Goal: Task Accomplishment & Management: Manage account settings

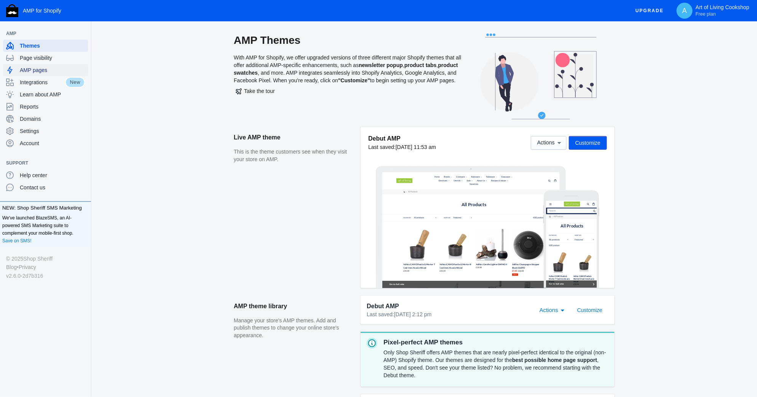
click at [29, 68] on span "AMP pages" at bounding box center [52, 70] width 65 height 8
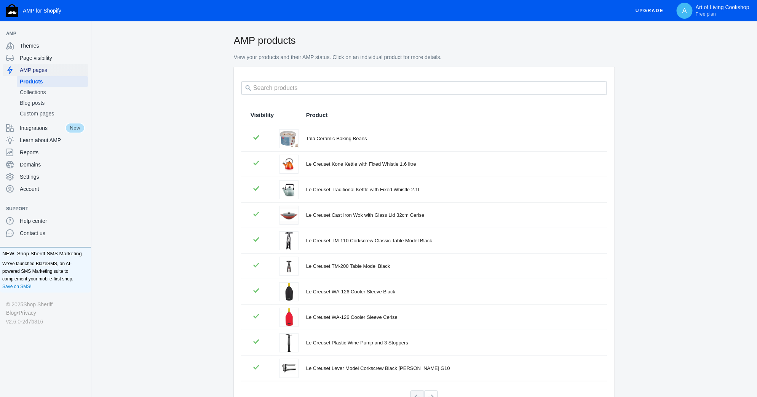
click at [45, 67] on span "AMP pages" at bounding box center [52, 70] width 65 height 8
click at [35, 74] on span "AMP pages" at bounding box center [52, 70] width 65 height 8
click at [28, 70] on span "AMP pages" at bounding box center [52, 70] width 65 height 8
click at [26, 56] on span "Page visibility" at bounding box center [52, 58] width 65 height 8
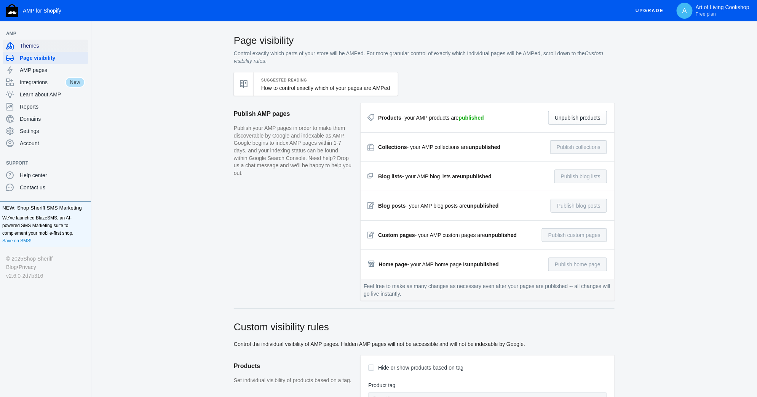
click at [29, 45] on span "Themes" at bounding box center [52, 46] width 65 height 8
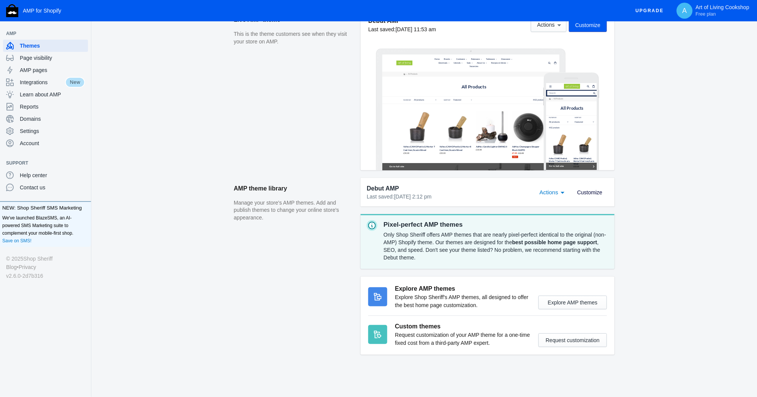
click at [587, 192] on span "Customize" at bounding box center [590, 192] width 25 height 6
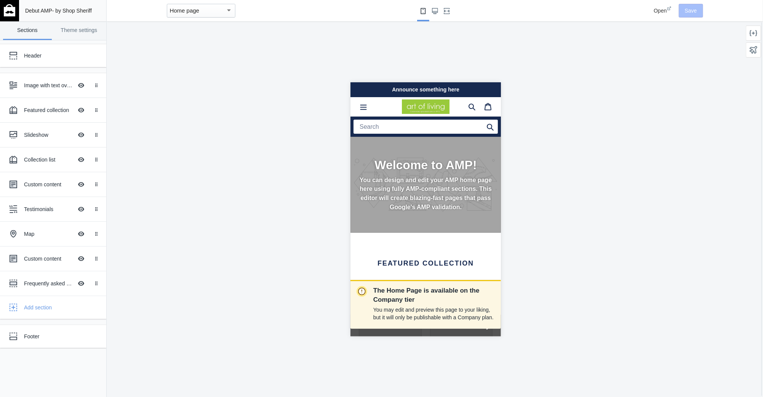
scroll to position [0, 128]
click at [196, 12] on mat-select-trigger "Home page" at bounding box center [185, 10] width 30 height 6
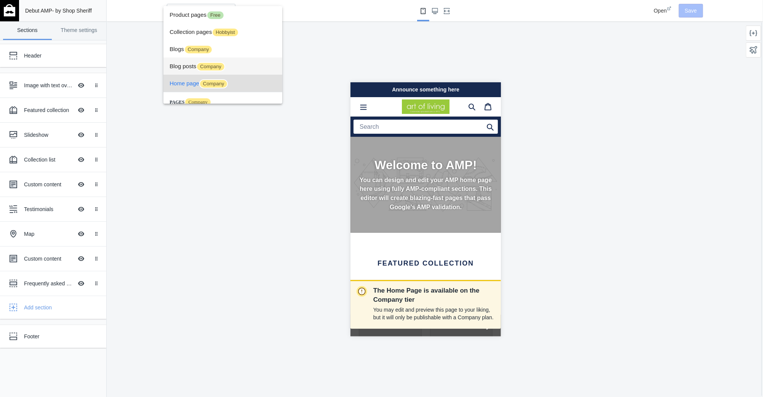
scroll to position [0, 0]
click at [185, 18] on span "Product pages Free" at bounding box center [223, 14] width 107 height 17
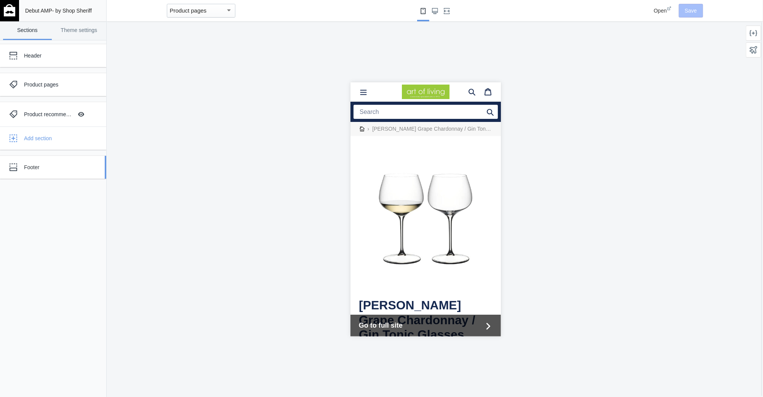
click at [30, 168] on div "Footer" at bounding box center [57, 167] width 66 height 8
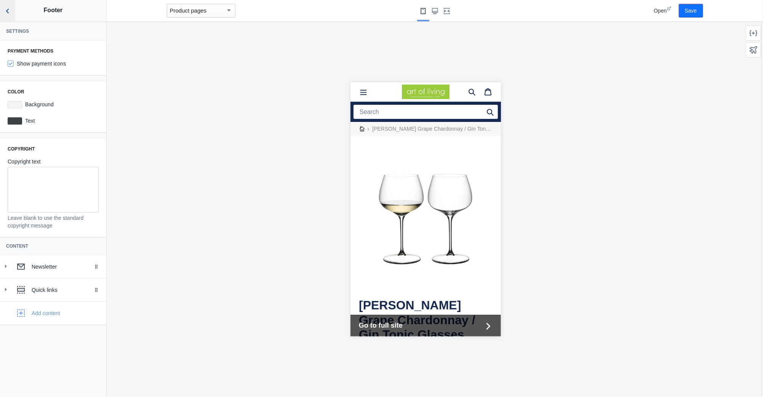
click at [8, 11] on icon "Back to sections" at bounding box center [8, 11] width 8 height 8
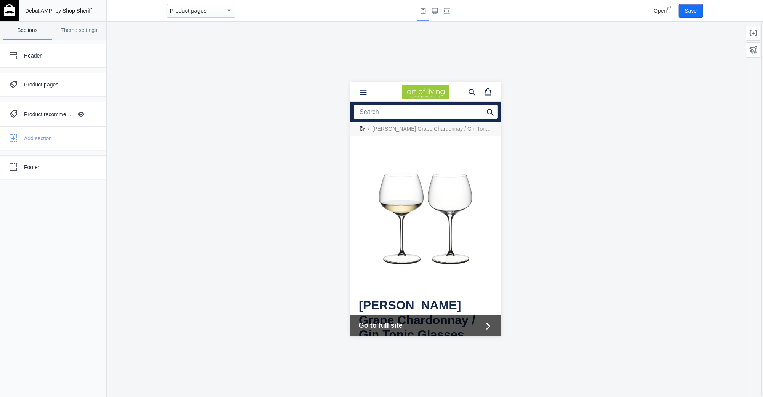
click at [422, 328] on span "Go to full site" at bounding box center [420, 325] width 124 height 10
drag, startPoint x: 663, startPoint y: 13, endPoint x: 633, endPoint y: 31, distance: 35.4
click at [629, 37] on div at bounding box center [426, 209] width 638 height 376
click at [661, 12] on span "Open" at bounding box center [660, 11] width 13 height 6
click at [26, 86] on div "Product pages" at bounding box center [57, 85] width 66 height 8
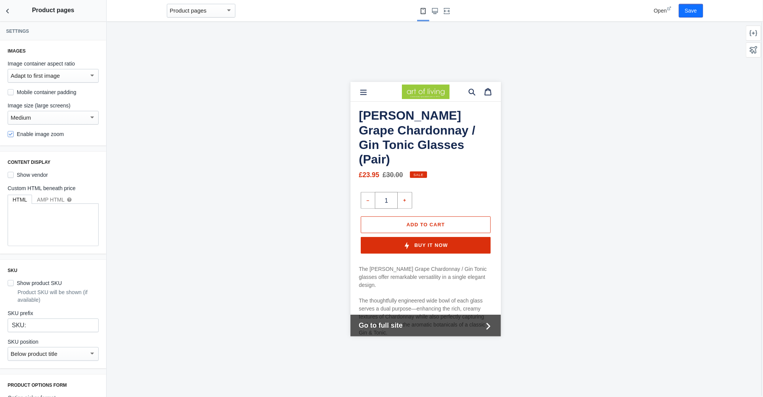
scroll to position [190, 0]
click at [40, 221] on textarea at bounding box center [53, 225] width 90 height 42
click at [47, 211] on textarea at bounding box center [53, 225] width 90 height 42
paste textarea "<span style="font-weight:bold;font-size:16px"></span>"
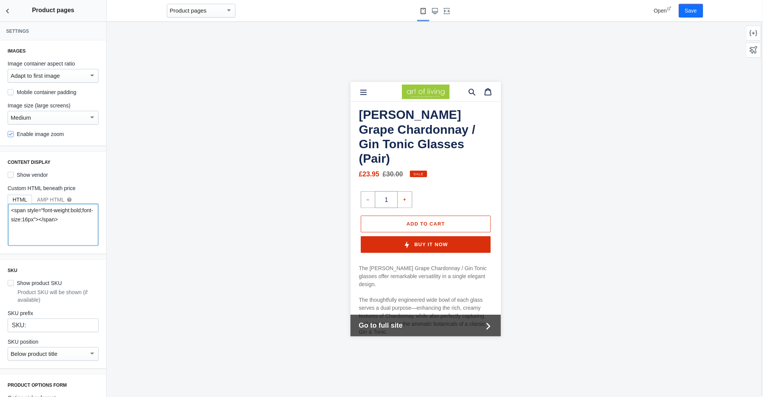
click at [79, 219] on textarea "<span style="font-weight:bold;font-size:16px"></span>" at bounding box center [53, 225] width 90 height 42
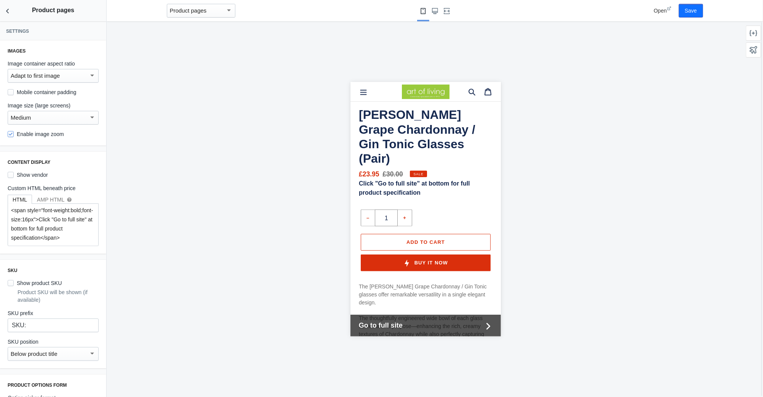
click at [451, 180] on span "Click "Go to full site" at bottom for full product specification" at bounding box center [413, 188] width 111 height 16
click at [69, 229] on textarea "<span style="font-weight:bold;font-size:16px">Click "Go to full site" at bottom…" at bounding box center [53, 225] width 90 height 42
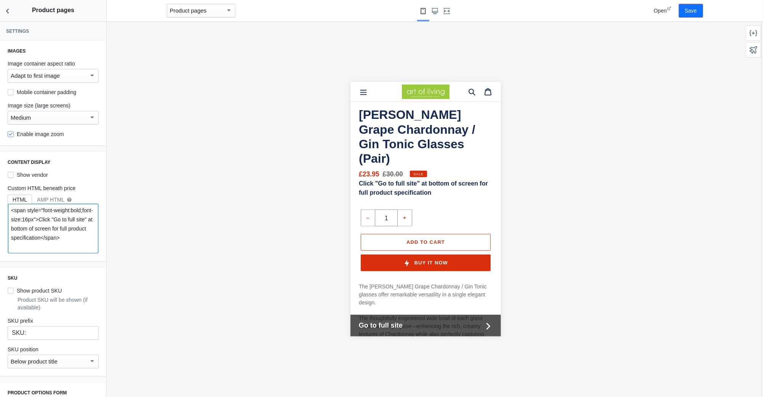
click at [40, 247] on textarea "<span style="font-weight:bold;font-size:16px">Click "Go to full site" at bottom…" at bounding box center [53, 229] width 90 height 50
click at [66, 218] on textarea "<span style="font-weight:bold;font-size:16px">Click "Go to full site" at bottom…" at bounding box center [53, 229] width 90 height 50
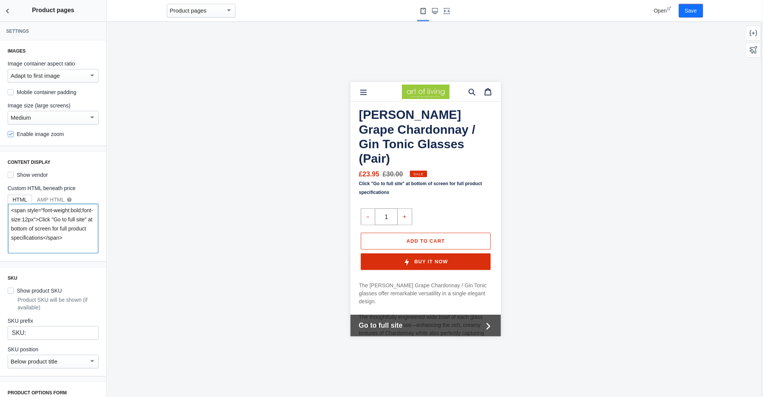
drag, startPoint x: 38, startPoint y: 219, endPoint x: 43, endPoint y: 212, distance: 8.8
click at [43, 212] on textarea "<span style="font-weight:bold;font-size:12px">Click "Go to full site" at bottom…" at bounding box center [53, 229] width 90 height 50
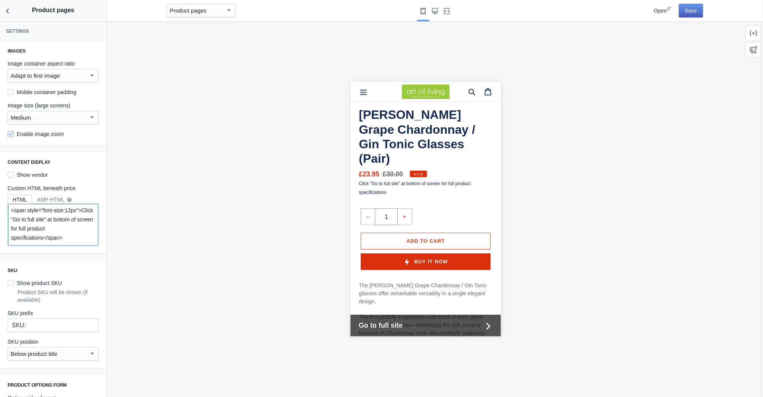
type textarea "<span style="font-size:12px">Click "Go to full site" at bottom of screen for fu…"
click at [696, 15] on button "Save" at bounding box center [691, 11] width 24 height 14
click at [10, 10] on icon "Back to sections" at bounding box center [8, 11] width 8 height 8
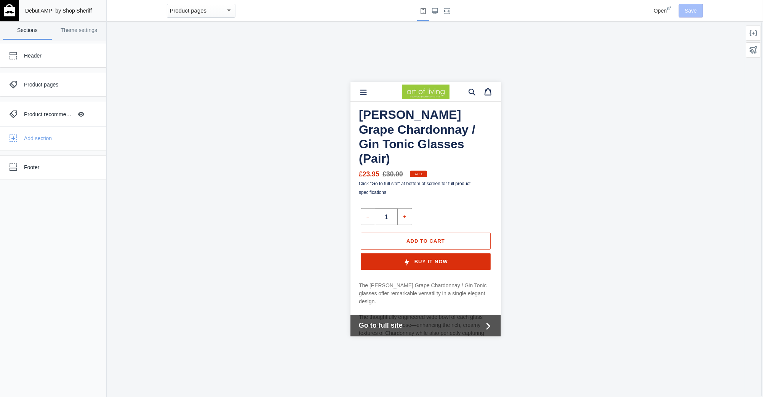
click at [12, 14] on img at bounding box center [9, 10] width 11 height 12
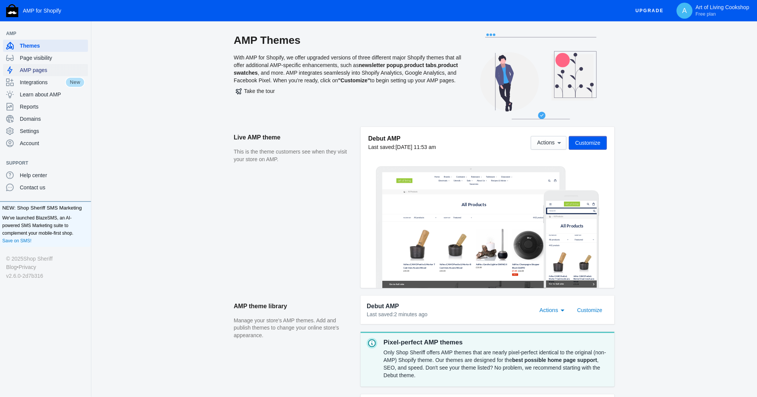
click at [33, 71] on span "AMP pages" at bounding box center [52, 70] width 65 height 8
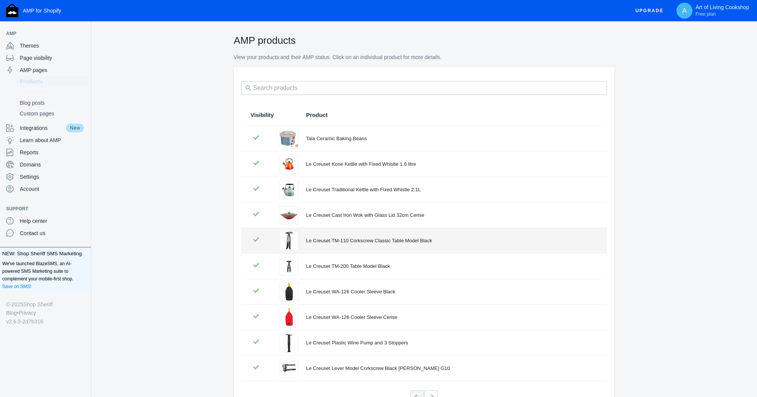
click at [348, 242] on div "Le Creuset TM-110 Corkscrew Classic Table Model Black" at bounding box center [452, 241] width 292 height 8
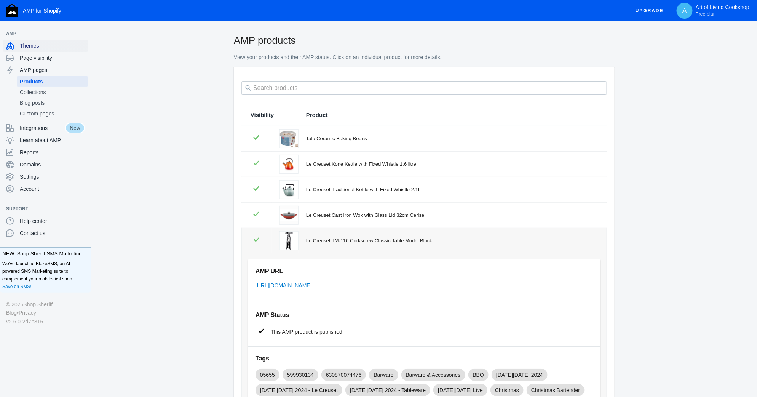
click at [33, 45] on span "Themes" at bounding box center [52, 46] width 65 height 8
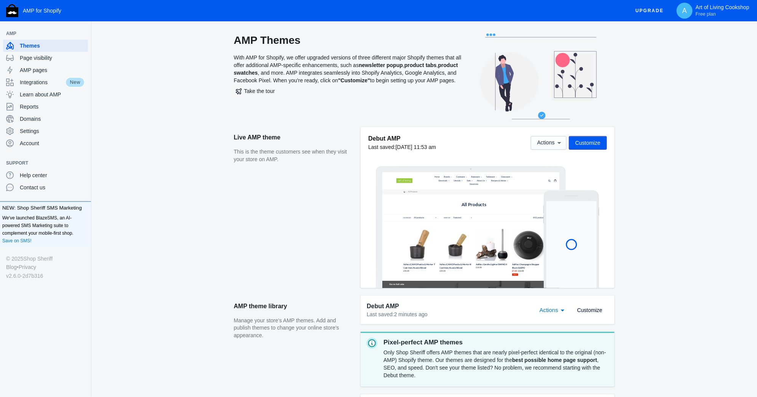
click at [590, 311] on span "Customize" at bounding box center [590, 310] width 25 height 6
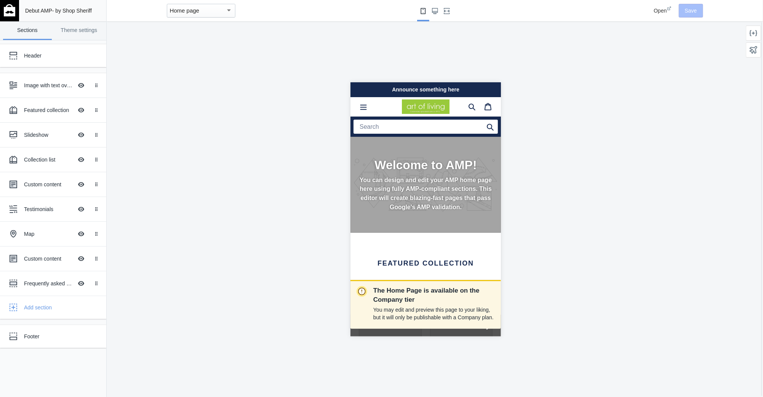
click at [188, 11] on mat-select-trigger "Home page" at bounding box center [185, 10] width 30 height 6
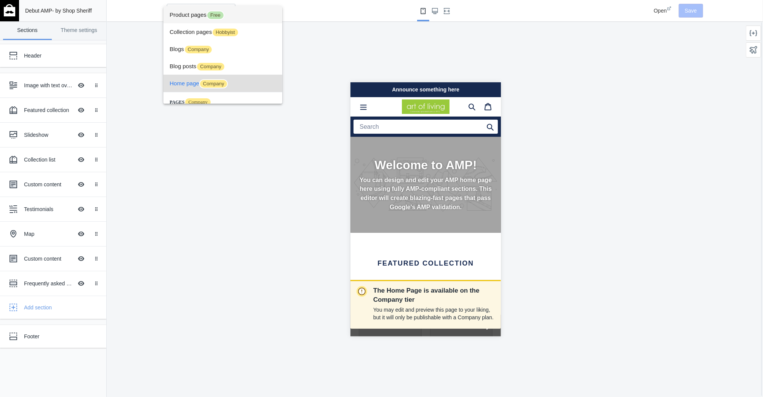
click at [194, 16] on span "Product pages Free" at bounding box center [223, 14] width 107 height 17
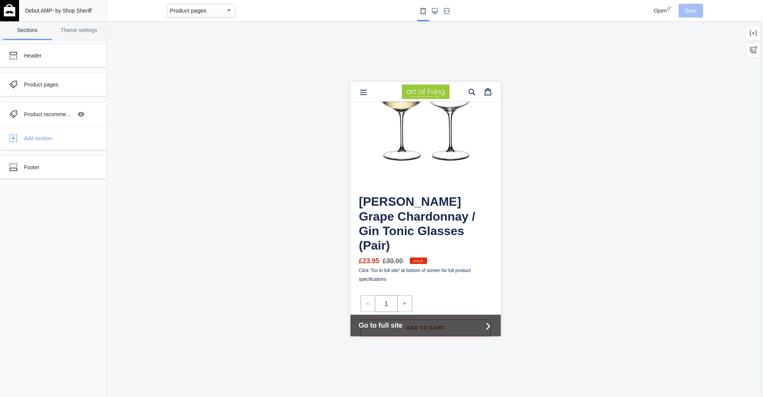
scroll to position [152, 0]
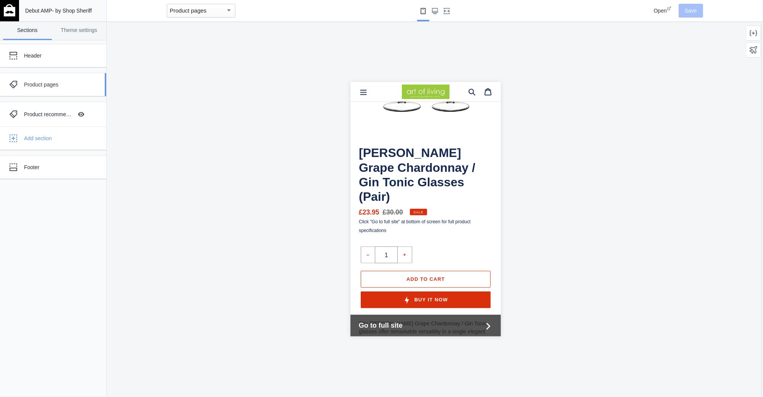
click at [18, 86] on div at bounding box center [13, 84] width 15 height 15
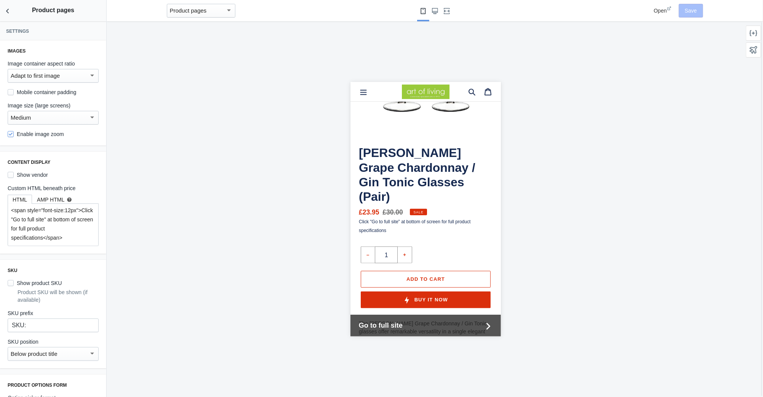
click at [48, 202] on div "AMP HTML help" at bounding box center [54, 200] width 35 height 8
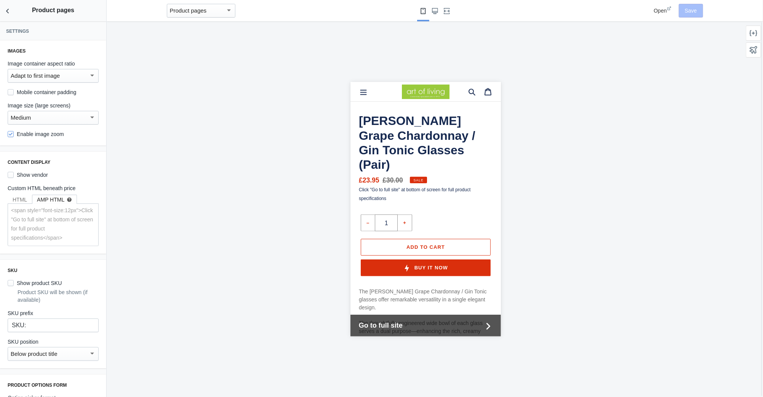
scroll to position [190, 0]
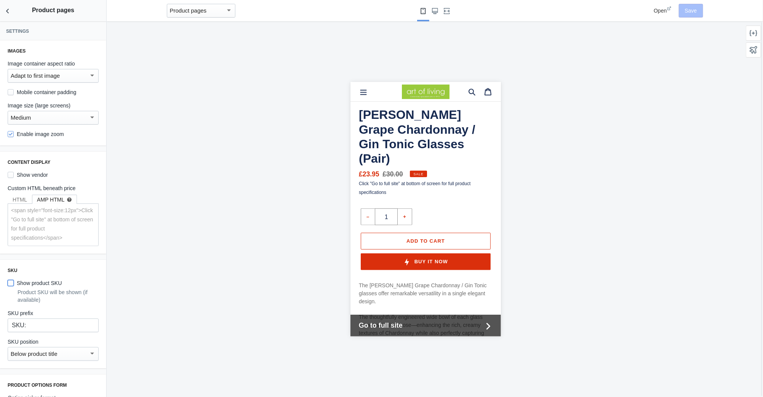
click at [12, 285] on input "Show product SKU" at bounding box center [11, 283] width 6 height 6
checkbox input "true"
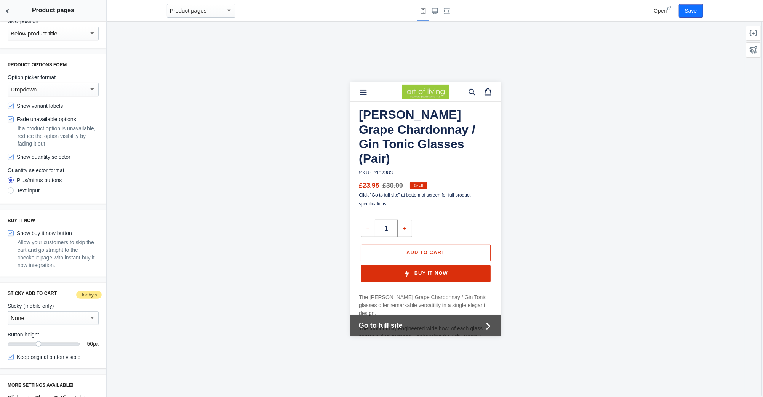
scroll to position [320, 0]
click at [684, 11] on button "Save" at bounding box center [691, 11] width 24 height 14
click at [669, 8] on icon at bounding box center [669, 8] width 5 height 5
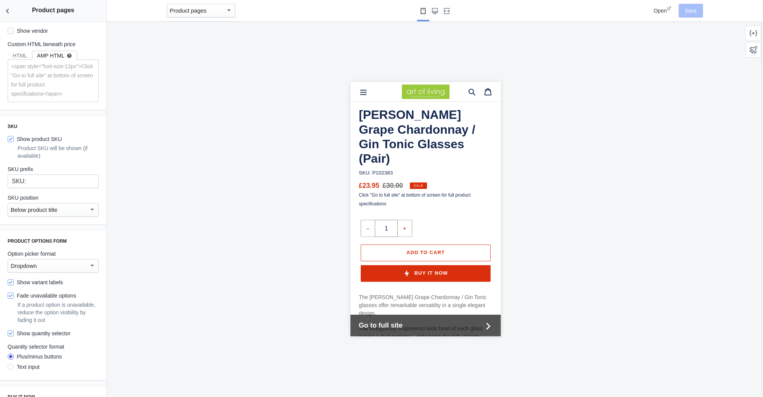
scroll to position [15, 0]
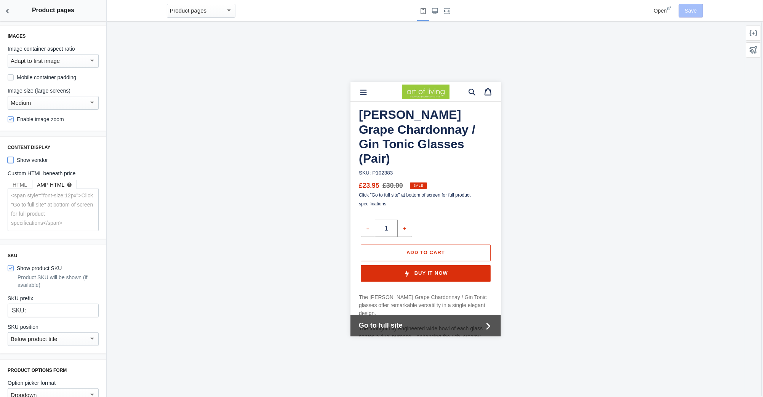
click at [10, 160] on input "Show vendor" at bounding box center [11, 160] width 6 height 6
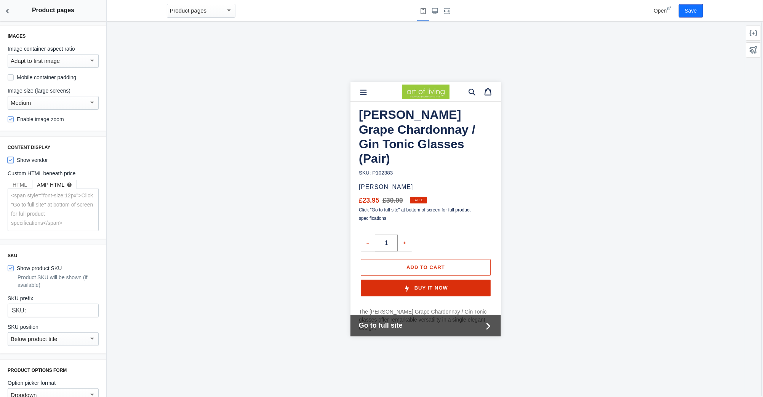
click at [10, 160] on input "Show vendor" at bounding box center [11, 160] width 6 height 6
checkbox input "false"
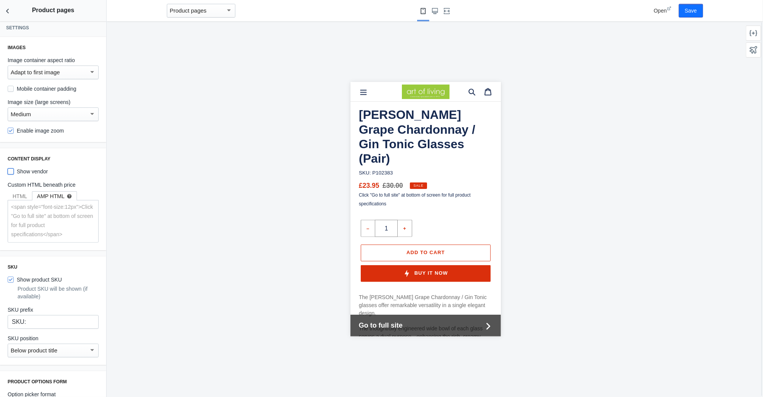
scroll to position [0, 0]
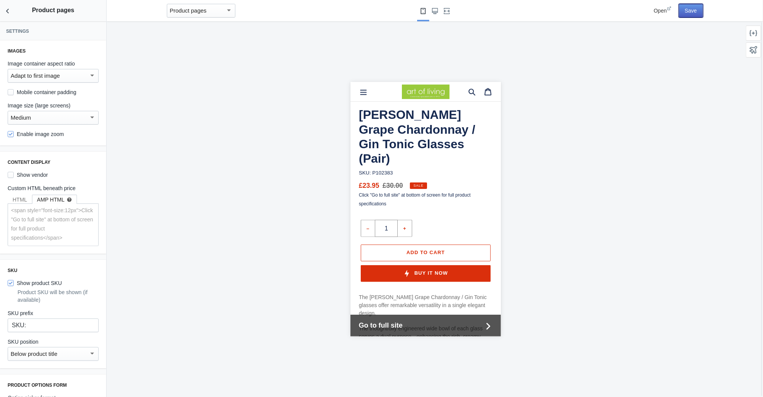
click at [689, 10] on button "Save" at bounding box center [691, 11] width 24 height 14
click at [18, 197] on div "HTML" at bounding box center [20, 200] width 14 height 8
click at [31, 221] on textarea "<span style="font-size:12px">Click "Go to full site" at bottom of screen for fu…" at bounding box center [53, 225] width 90 height 42
click at [692, 13] on button "Save" at bounding box center [691, 11] width 24 height 14
click at [8, 12] on use "Back to sections" at bounding box center [7, 11] width 3 height 5
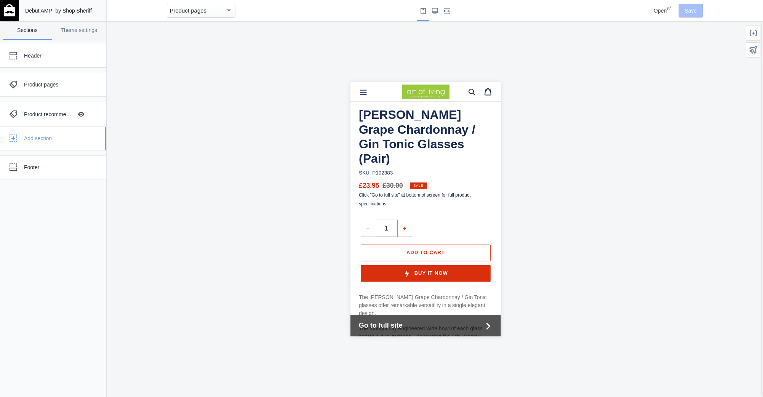
click at [38, 138] on div "Add section" at bounding box center [62, 138] width 77 height 8
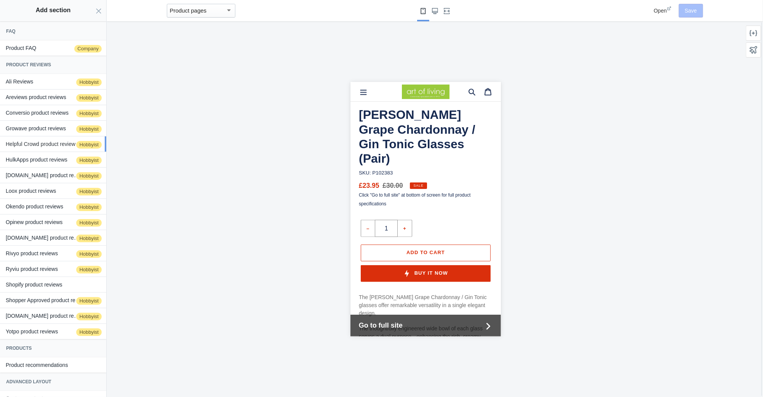
scroll to position [10, 0]
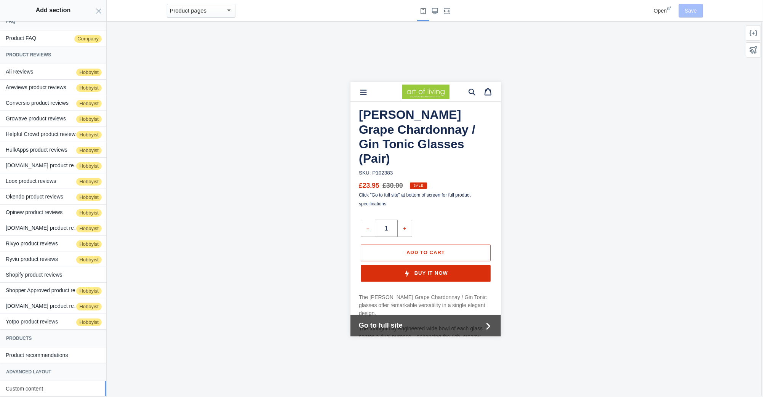
click at [26, 385] on button "Custom content" at bounding box center [53, 388] width 106 height 15
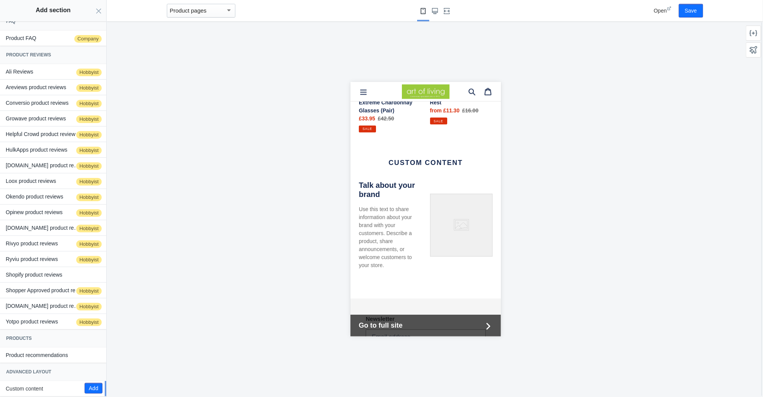
scroll to position [876, 0]
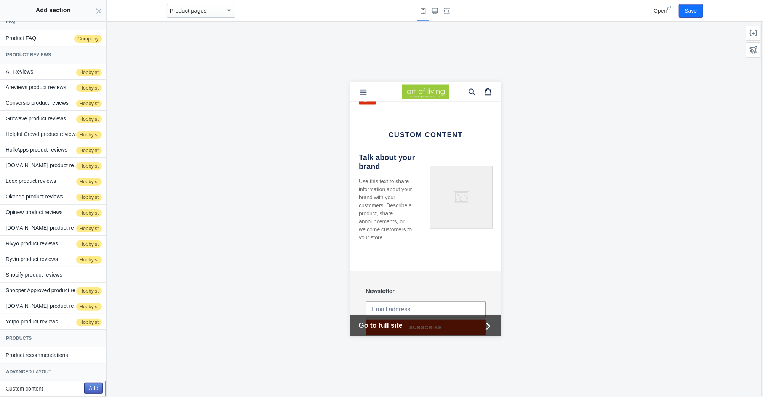
click at [86, 385] on button "Add" at bounding box center [94, 388] width 18 height 11
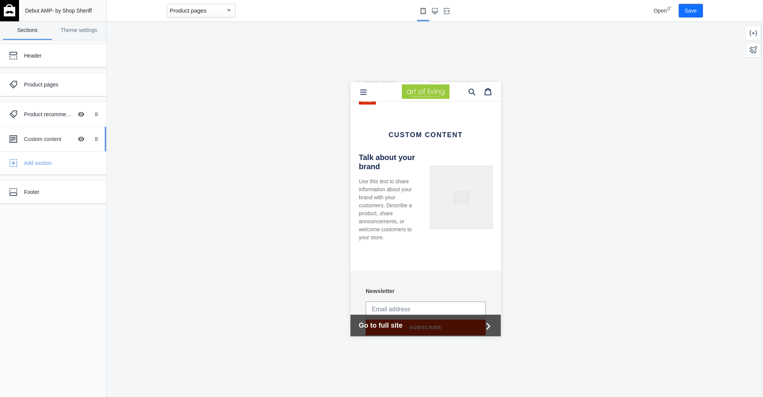
click at [42, 144] on div "Custom content Hide Image with text overlay" at bounding box center [48, 139] width 84 height 17
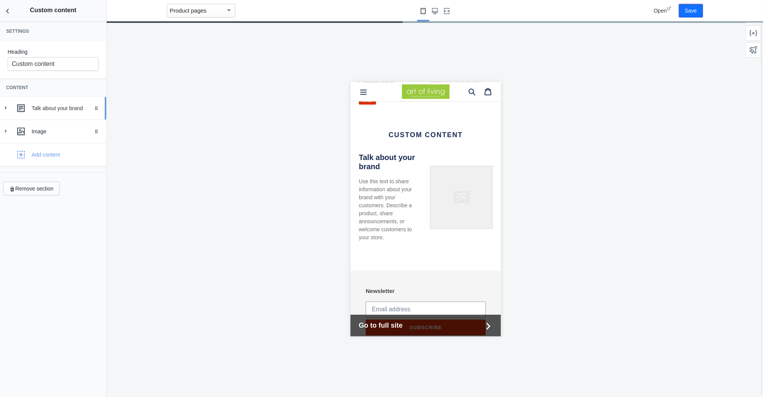
click at [58, 108] on div "Talk about your brand" at bounding box center [66, 108] width 69 height 8
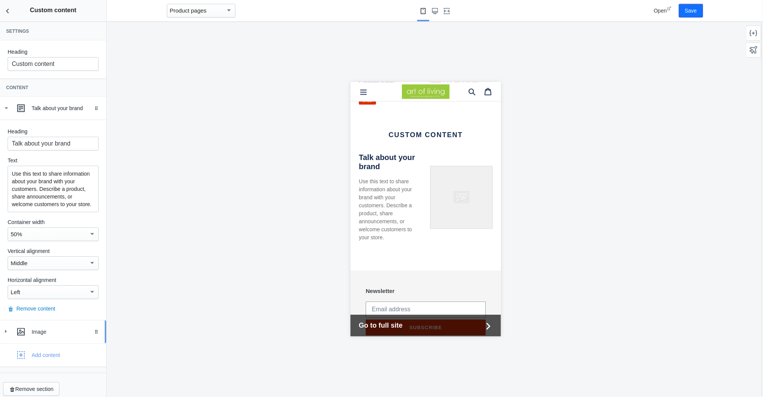
click at [5, 335] on icon at bounding box center [6, 332] width 8 height 8
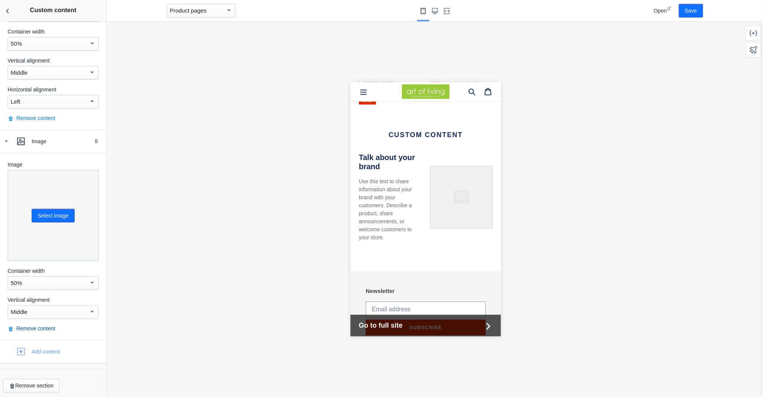
scroll to position [191, 0]
click at [26, 327] on button "Remove content" at bounding box center [32, 328] width 48 height 8
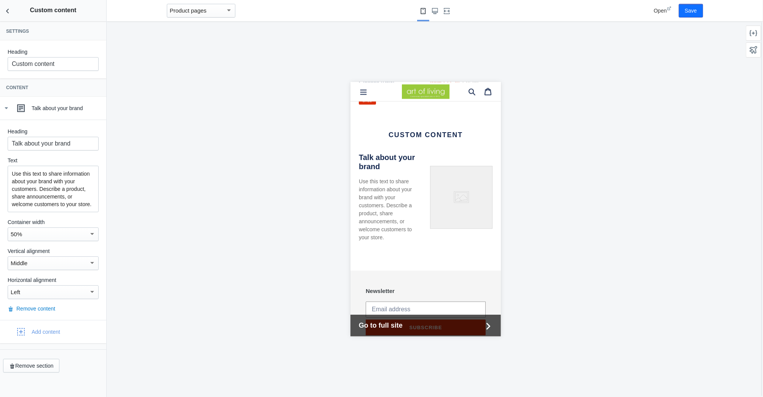
scroll to position [0, 0]
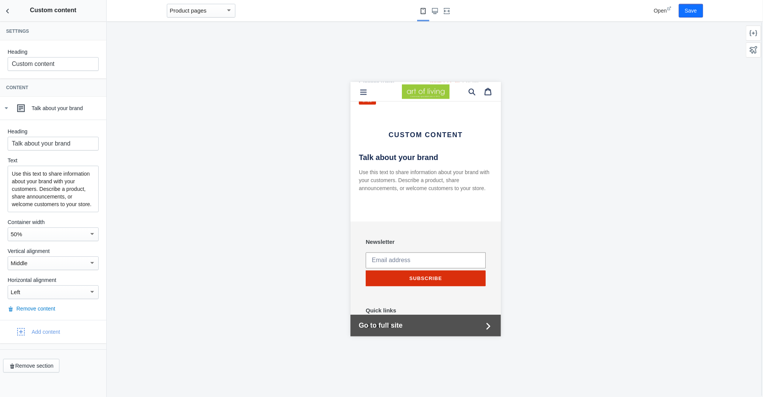
click at [37, 186] on p "Use this text to share information about your brand with your customers. Descri…" at bounding box center [53, 189] width 83 height 38
paste div
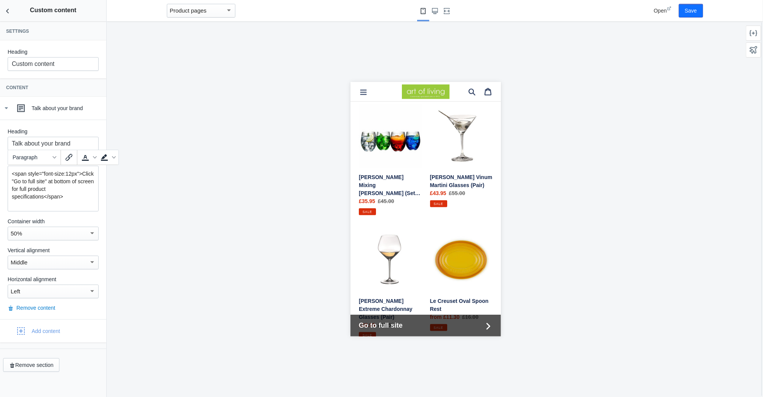
scroll to position [723, 0]
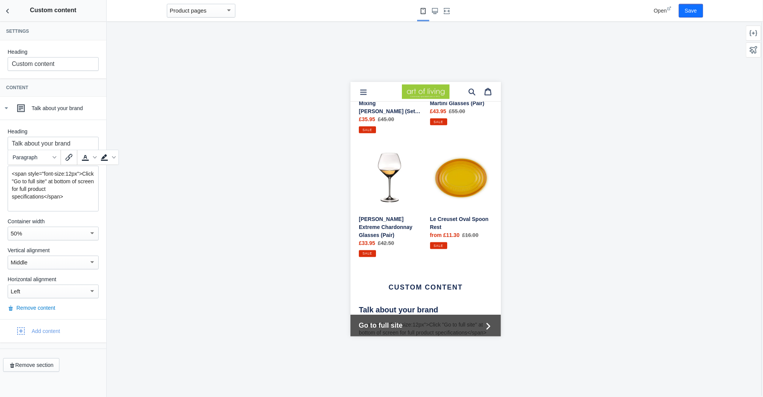
drag, startPoint x: 81, startPoint y: 172, endPoint x: -11, endPoint y: 170, distance: 91.8
click at [0, 170] on html "Loading your AMP theme This editor generates fully AMP-compliant Shopify pages …" at bounding box center [381, 198] width 763 height 397
drag, startPoint x: 46, startPoint y: 189, endPoint x: 74, endPoint y: 189, distance: 27.0
click at [74, 189] on p "Click "Go to full site" at bottom of screen for full product specifications</sp…" at bounding box center [53, 181] width 83 height 23
drag, startPoint x: 46, startPoint y: 189, endPoint x: 2, endPoint y: 178, distance: 45.5
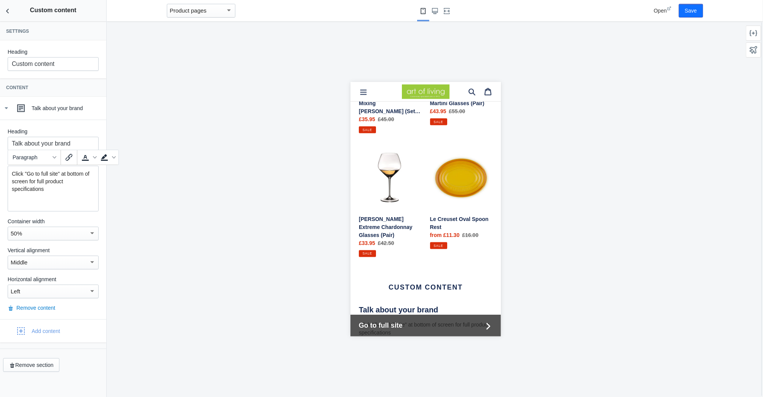
click at [2, 178] on div "Heading Talk about your brand Text Click "Go to full site" at bottom of screen …" at bounding box center [53, 220] width 106 height 200
click at [78, 144] on input "Talk about your brand" at bounding box center [53, 144] width 91 height 14
drag, startPoint x: 77, startPoint y: 140, endPoint x: -11, endPoint y: 133, distance: 87.9
click at [0, 133] on html "Loading your AMP theme This editor generates fully AMP-compliant Shopify pages …" at bounding box center [381, 198] width 763 height 397
click at [687, 13] on button "Save" at bounding box center [691, 11] width 24 height 14
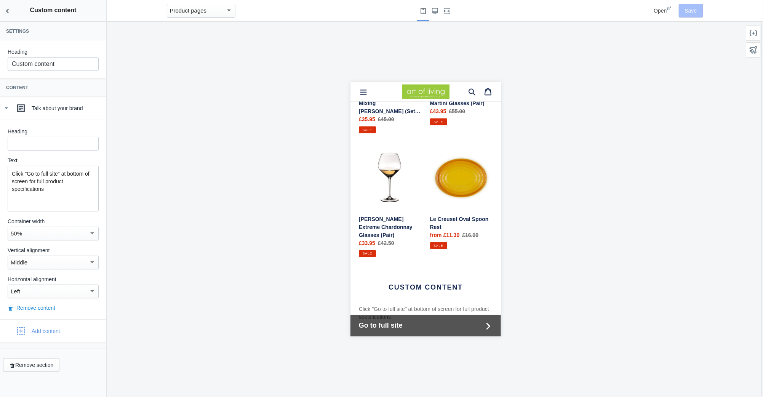
click at [390, 283] on h4 "Custom content" at bounding box center [425, 287] width 134 height 8
drag, startPoint x: 75, startPoint y: 62, endPoint x: -11, endPoint y: 54, distance: 86.2
click at [0, 54] on html "Loading your AMP theme This editor generates fully AMP-compliant Shopify pages …" at bounding box center [381, 198] width 763 height 397
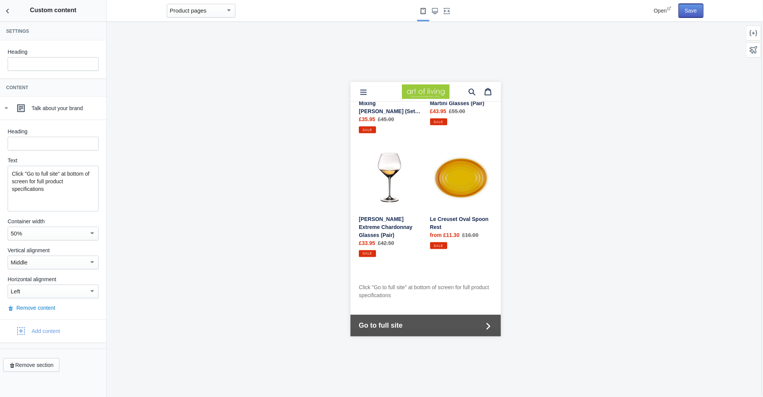
click at [692, 14] on button "Save" at bounding box center [691, 11] width 24 height 14
click at [6, 10] on icon "Back to sections" at bounding box center [8, 11] width 8 height 8
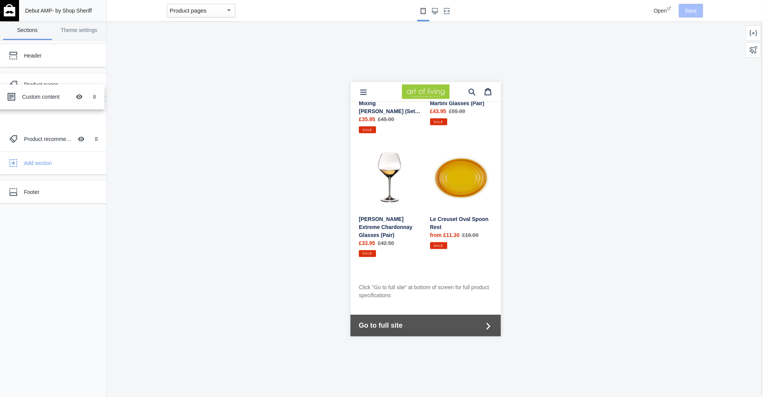
drag, startPoint x: 97, startPoint y: 140, endPoint x: 95, endPoint y: 99, distance: 41.6
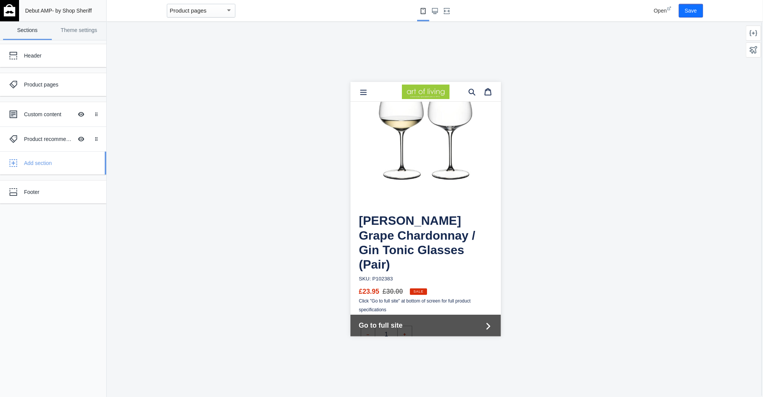
scroll to position [76, 0]
click at [685, 9] on button "Save" at bounding box center [691, 11] width 24 height 14
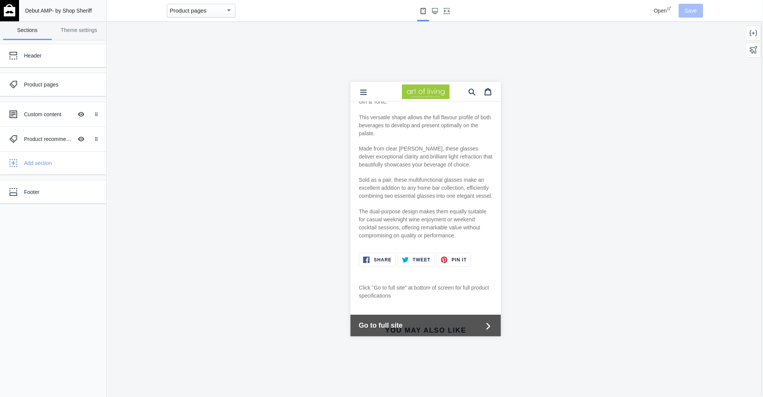
scroll to position [495, 0]
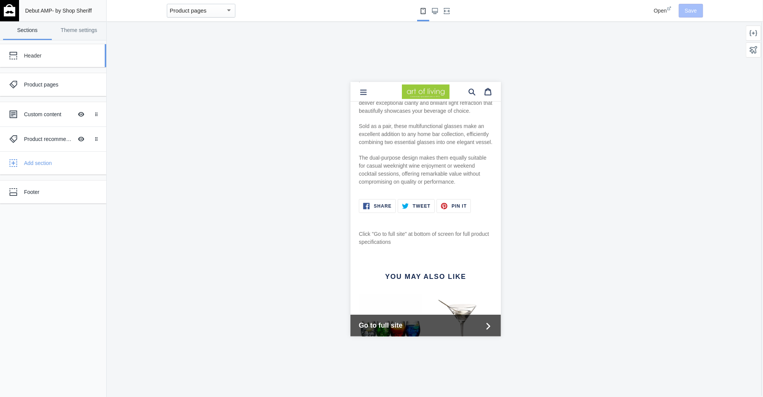
click at [32, 58] on div "Header" at bounding box center [57, 56] width 66 height 8
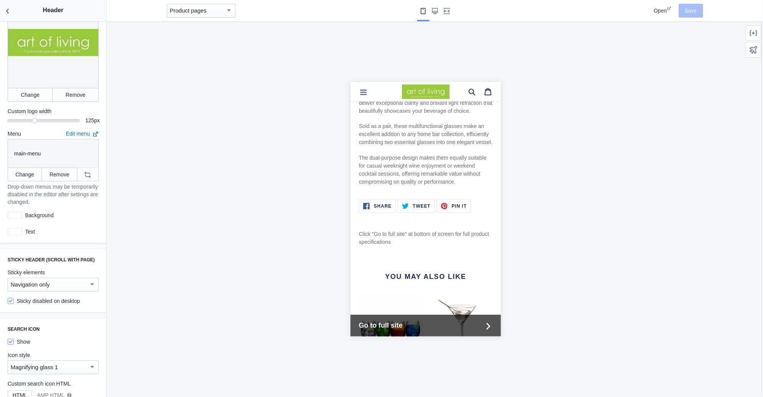
scroll to position [152, 0]
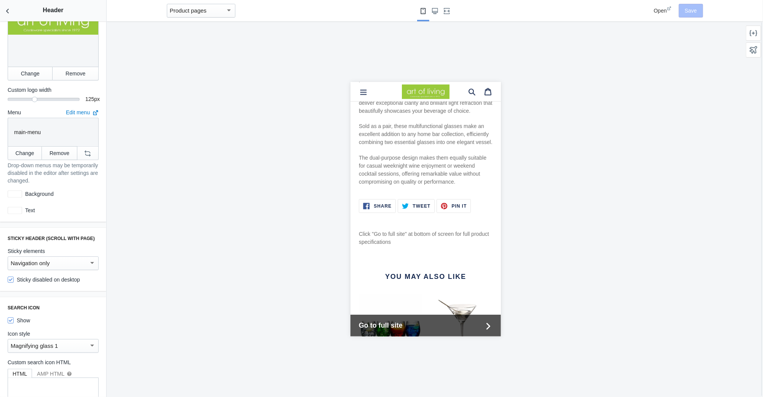
click at [68, 260] on div "Navigation only" at bounding box center [50, 263] width 78 height 9
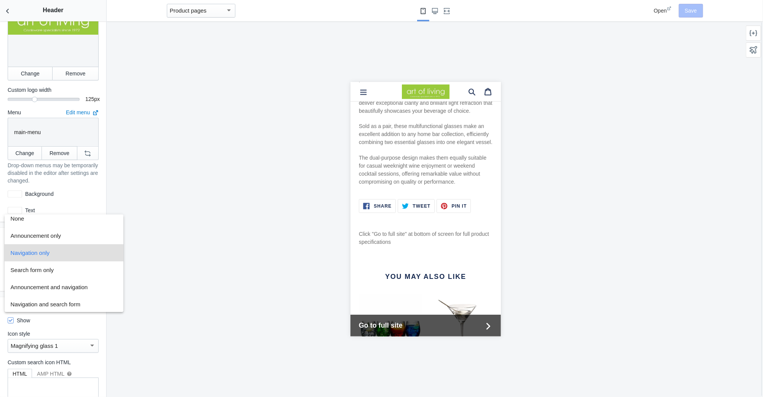
scroll to position [0, 0]
click at [55, 241] on span "Announcement only" at bounding box center [64, 240] width 107 height 17
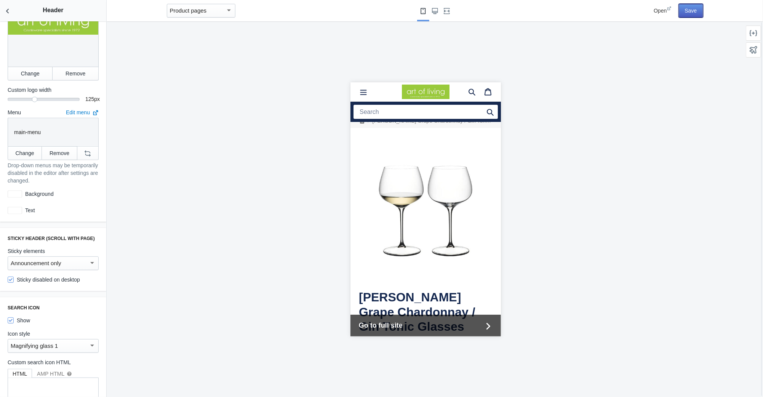
click at [691, 13] on button "Save" at bounding box center [691, 11] width 24 height 14
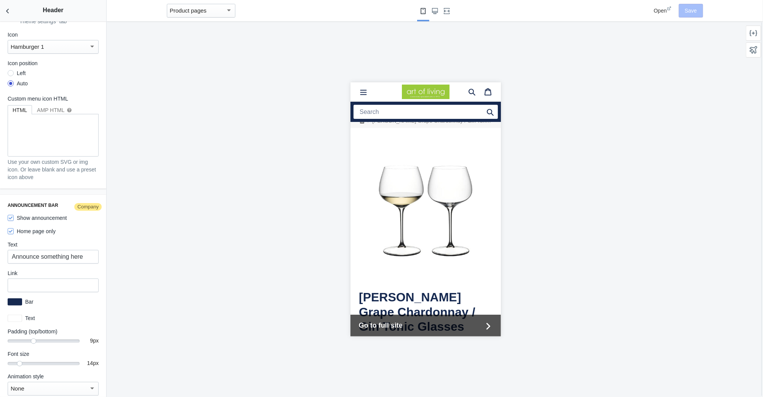
scroll to position [1039, 0]
click at [66, 249] on input "Announce something here" at bounding box center [53, 256] width 91 height 14
paste input "<span style="font-size:12px">Click "Go to full site" at bottom of screen for fu…"
drag, startPoint x: 67, startPoint y: 250, endPoint x: 109, endPoint y: 249, distance: 42.3
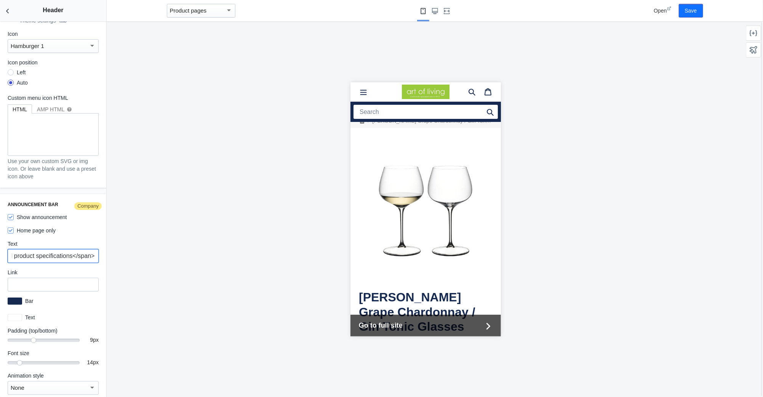
click at [109, 249] on main "Debut AMP - by Shop Sheriff Save Sections Theme settings Header Product pages C…" at bounding box center [381, 198] width 763 height 397
type input "<span style="font-size:12px">Click "Go to full site" at bottom of screen for fu…"
click at [606, 160] on div at bounding box center [426, 209] width 638 height 376
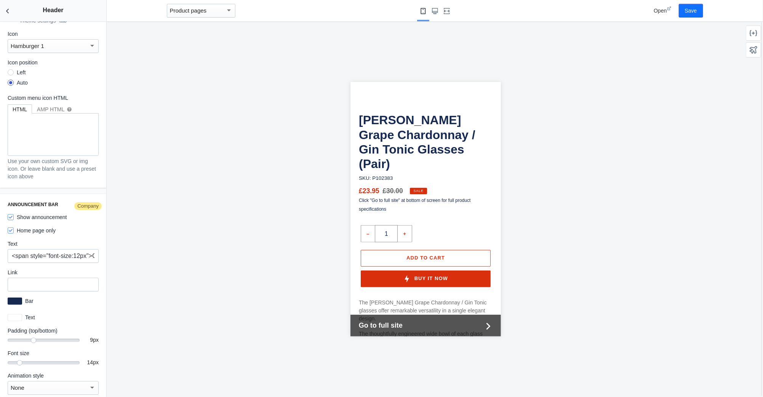
scroll to position [0, 0]
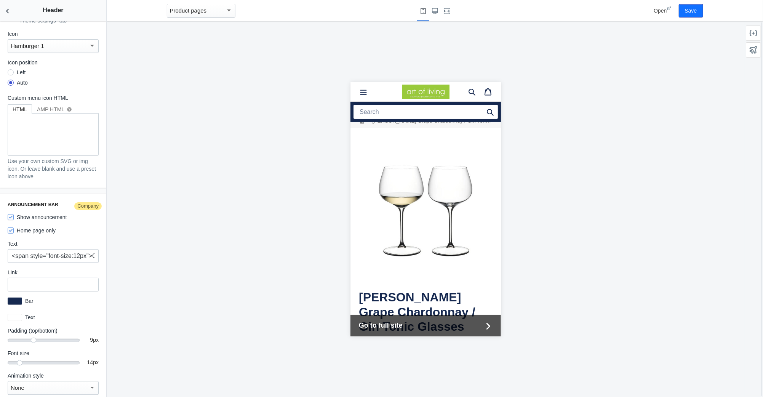
click at [46, 227] on label "Home page only" at bounding box center [32, 231] width 48 height 8
click at [14, 227] on input "Home page only" at bounding box center [11, 230] width 6 height 6
checkbox input "false"
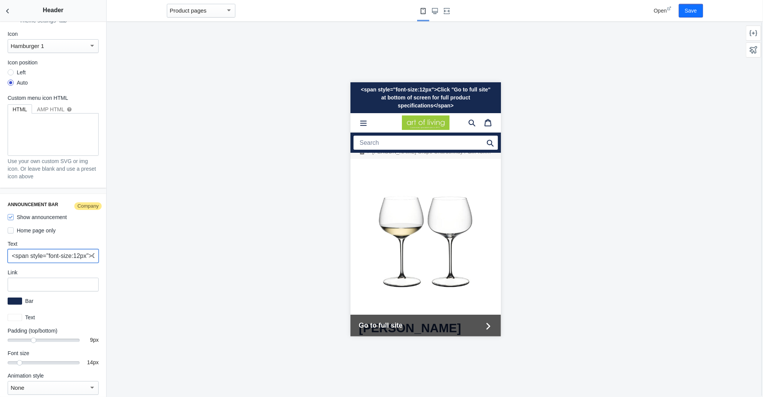
click at [67, 249] on input "<span style="font-size:12px">Click "Go to full site" at bottom of screen for fu…" at bounding box center [53, 256] width 91 height 14
drag, startPoint x: 89, startPoint y: 246, endPoint x: -11, endPoint y: 248, distance: 100.2
click at [0, 248] on html "Loading your AMP theme This editor generates fully AMP-compliant Shopify pages …" at bounding box center [381, 198] width 763 height 397
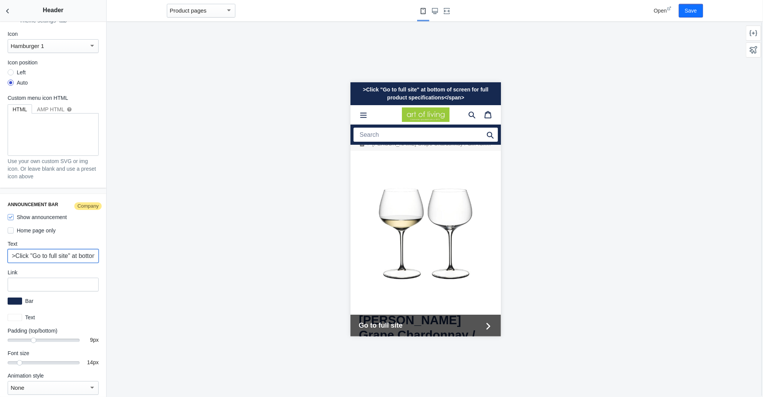
drag, startPoint x: 15, startPoint y: 247, endPoint x: -11, endPoint y: 249, distance: 26.3
click at [0, 249] on html "Loading your AMP theme This editor generates fully AMP-compliant Shopify pages …" at bounding box center [381, 198] width 763 height 397
click at [81, 249] on input "Click "Go to full site" at bottom of screen for full product specifications</sp…" at bounding box center [53, 256] width 91 height 14
drag, startPoint x: 66, startPoint y: 249, endPoint x: 112, endPoint y: 251, distance: 45.8
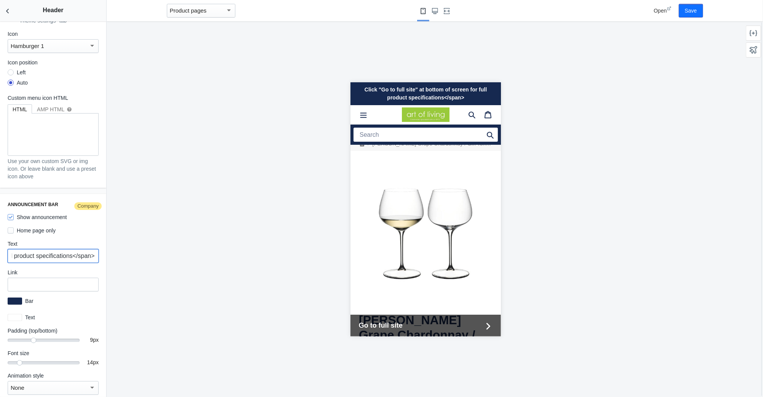
click at [112, 251] on main "Debut AMP - by Shop Sheriff Save Sections Theme settings Header Product pages C…" at bounding box center [381, 198] width 763 height 397
type input "Click "Go to full site" at bottom of screen for full product specifications"
click at [693, 11] on button "Save" at bounding box center [691, 11] width 24 height 14
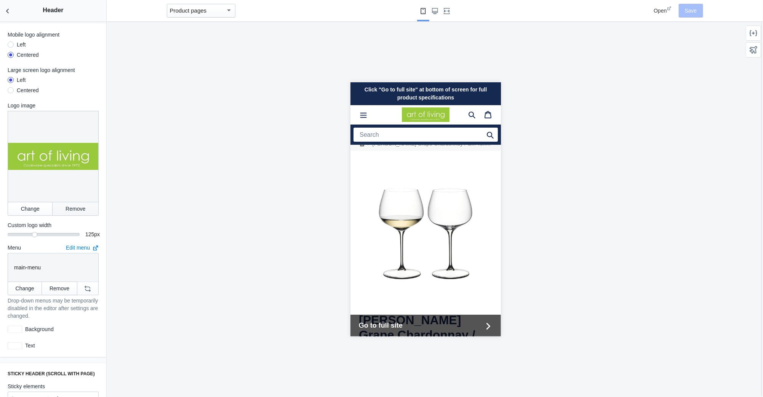
scroll to position [0, 0]
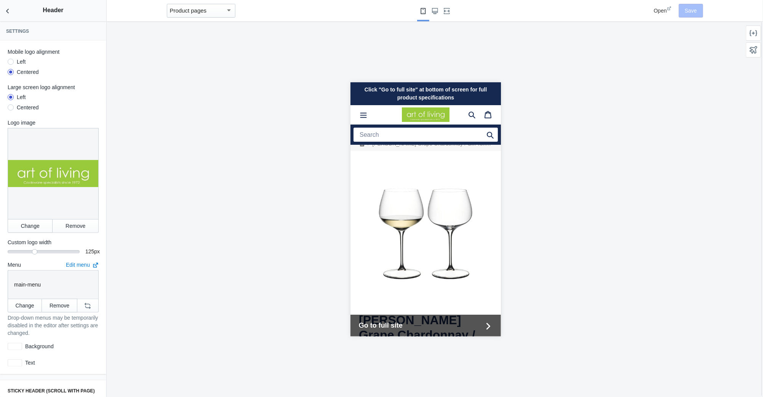
click at [671, 9] on icon at bounding box center [669, 8] width 5 height 5
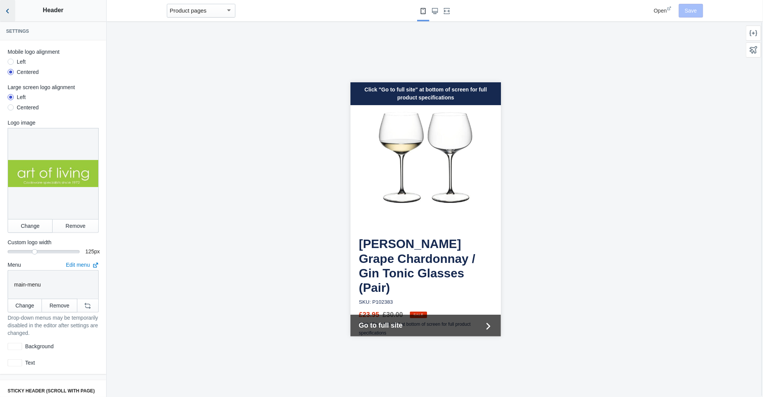
click at [8, 11] on icon "Back to sections" at bounding box center [8, 11] width 8 height 8
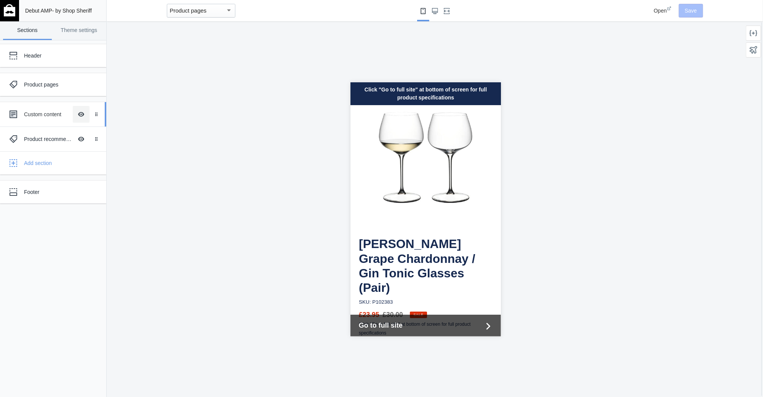
click at [84, 116] on button "Hide Image with text overlay" at bounding box center [81, 114] width 17 height 17
click at [82, 114] on button "Hide Image with text overlay" at bounding box center [81, 114] width 17 height 17
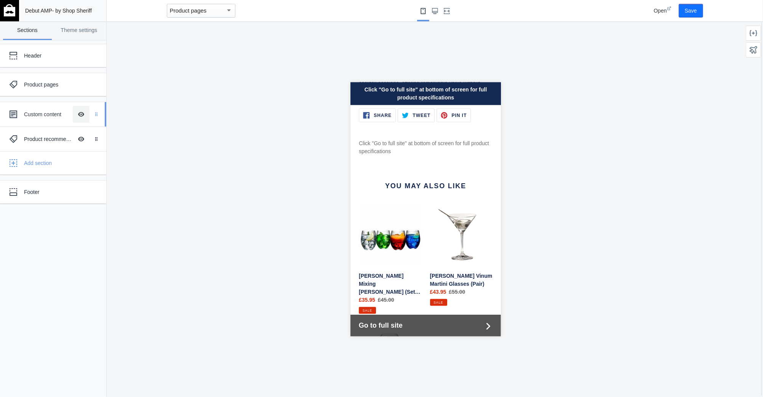
scroll to position [625, 0]
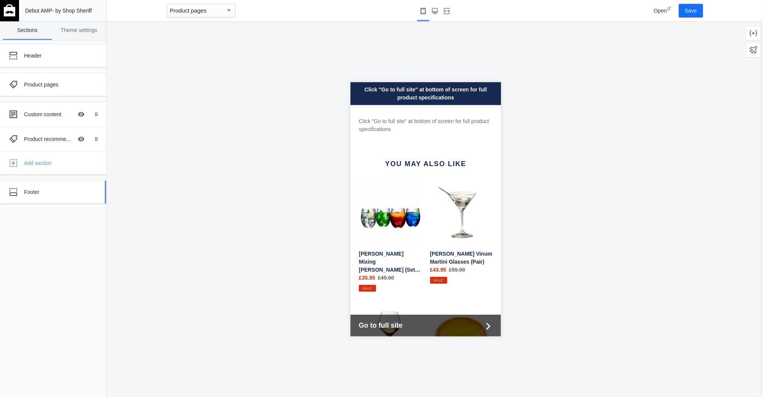
click at [61, 190] on div "Footer" at bounding box center [57, 192] width 66 height 8
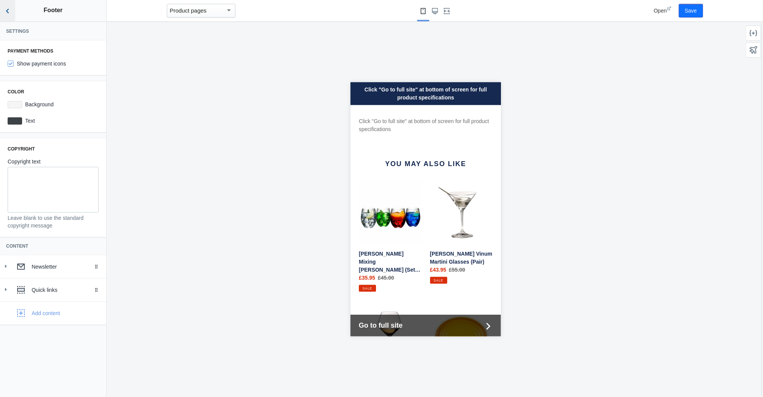
click at [9, 11] on icon "Back to sections" at bounding box center [8, 11] width 8 height 8
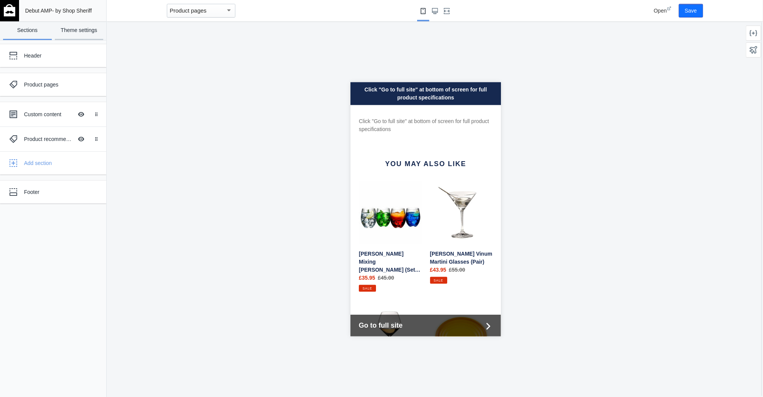
click at [65, 29] on link "Theme settings" at bounding box center [79, 30] width 49 height 19
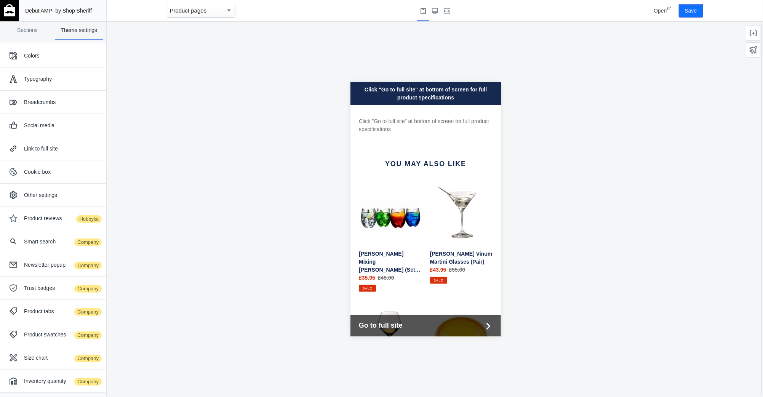
click at [8, 9] on img at bounding box center [9, 10] width 11 height 12
click at [690, 13] on button "Save" at bounding box center [691, 11] width 24 height 14
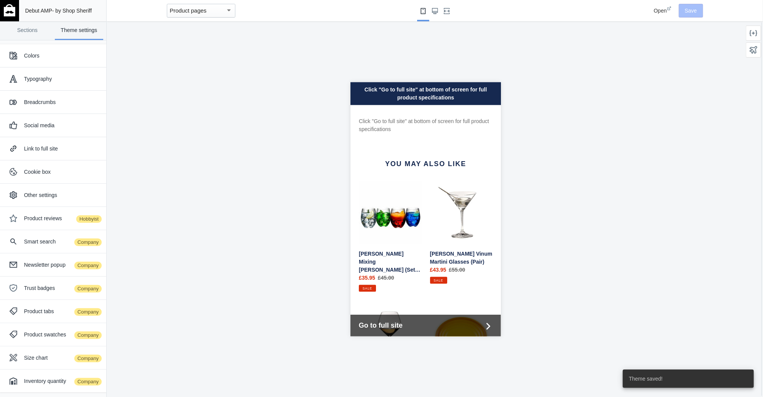
click at [10, 8] on img at bounding box center [9, 10] width 11 height 12
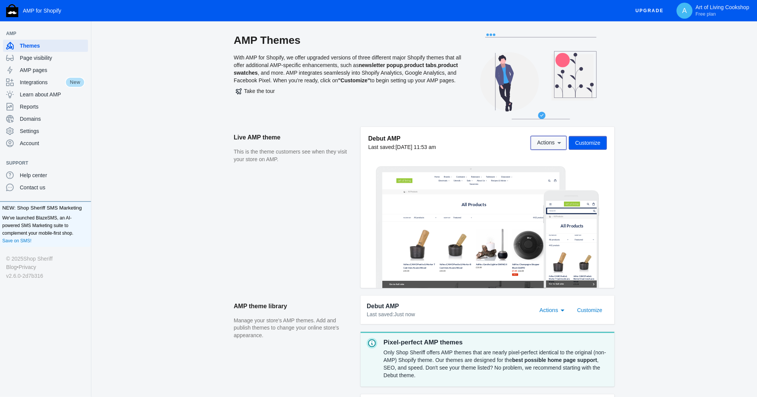
click at [551, 144] on span "Actions" at bounding box center [547, 143] width 18 height 6
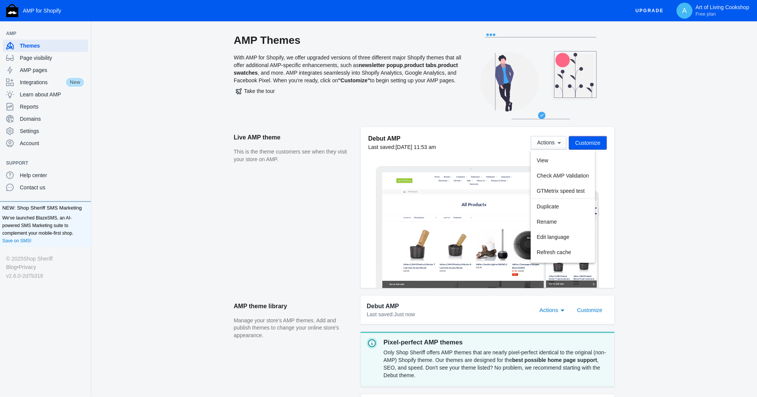
click at [621, 191] on div at bounding box center [378, 198] width 757 height 397
click at [564, 310] on div "Actions" at bounding box center [563, 311] width 4 height 2
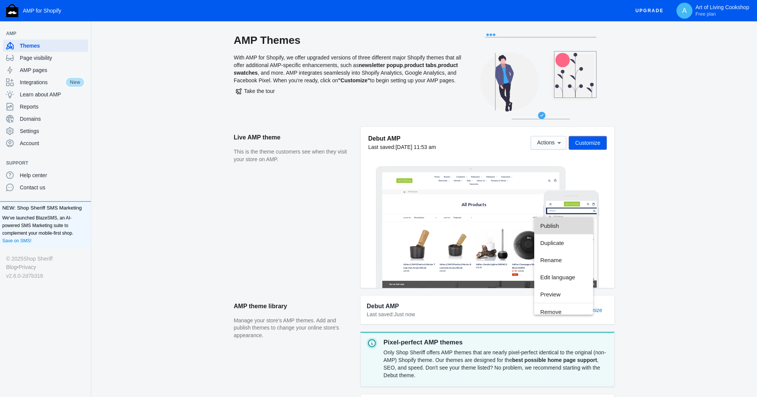
click at [549, 225] on span "Publish" at bounding box center [564, 225] width 47 height 17
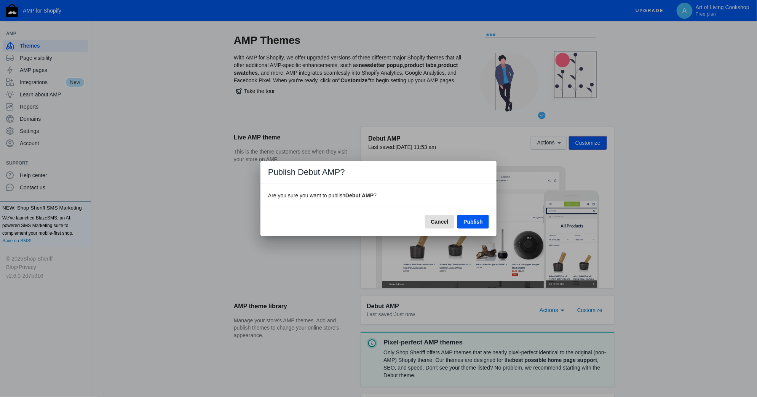
click at [466, 221] on span "Publish" at bounding box center [473, 222] width 19 height 6
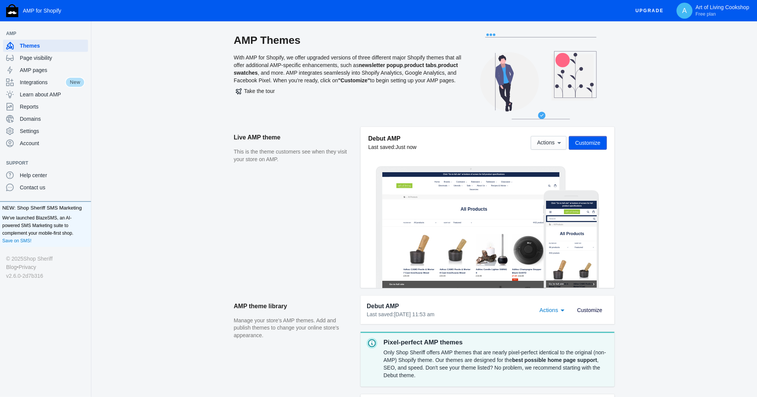
click at [586, 310] on span "Customize" at bounding box center [590, 310] width 25 height 6
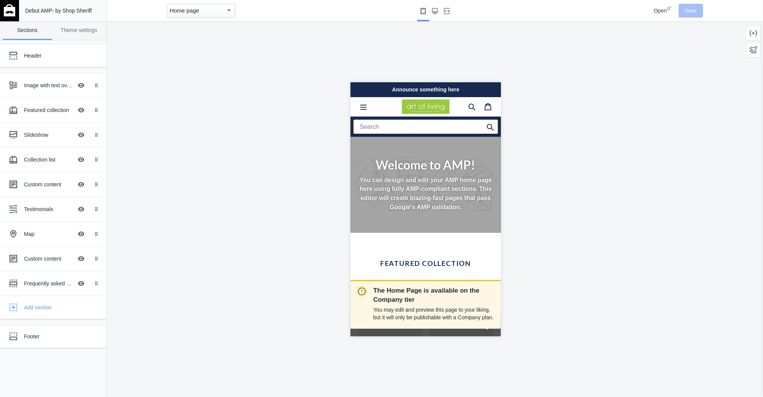
click at [178, 10] on mat-select-trigger "Home page" at bounding box center [185, 10] width 30 height 6
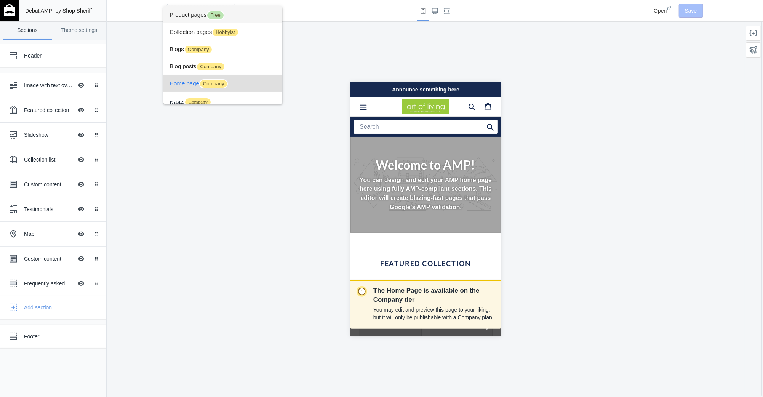
click at [188, 13] on span "Product pages Free" at bounding box center [223, 14] width 107 height 17
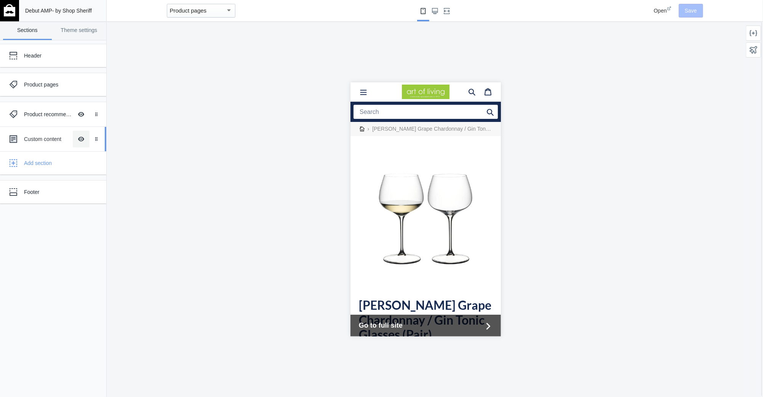
click at [80, 140] on button "Hide Image with text overlay" at bounding box center [81, 139] width 17 height 17
click at [696, 10] on button "Save" at bounding box center [691, 11] width 24 height 14
click at [8, 9] on img at bounding box center [9, 10] width 11 height 12
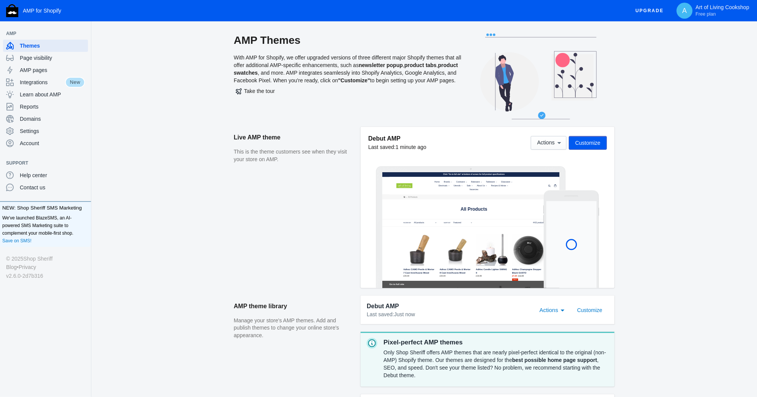
click at [564, 309] on div "Actions" at bounding box center [563, 309] width 7 height 9
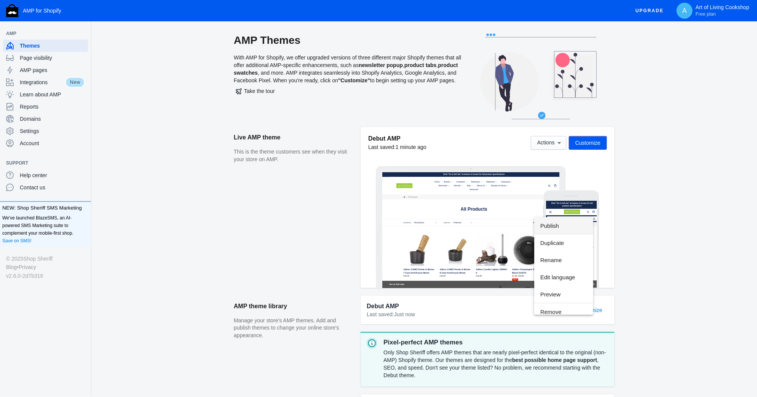
click at [553, 225] on span "Publish" at bounding box center [564, 225] width 47 height 17
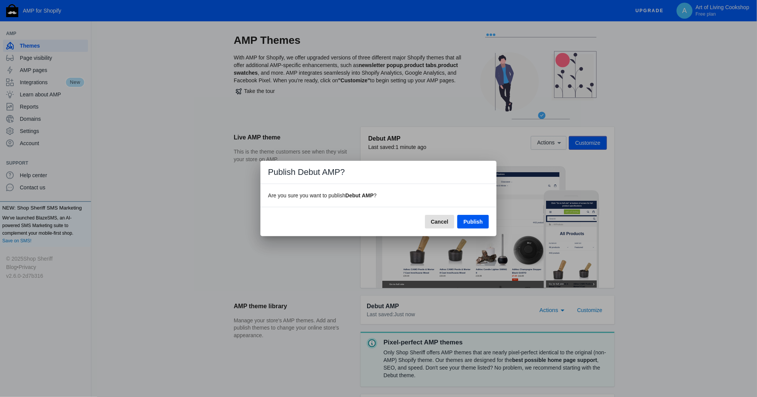
click at [469, 222] on span "Publish" at bounding box center [473, 222] width 19 height 6
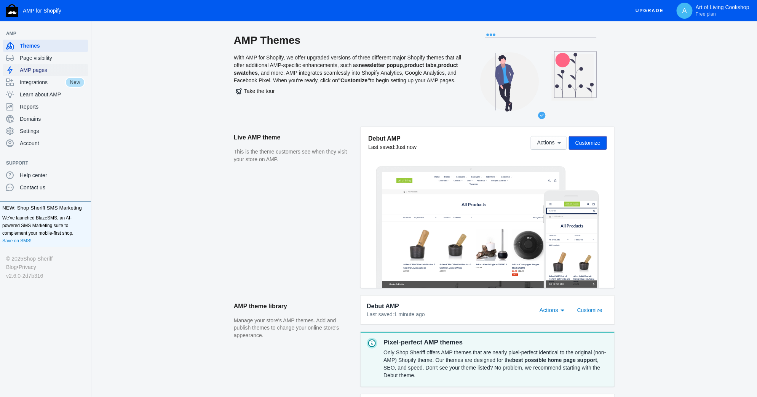
click at [28, 72] on span "AMP pages" at bounding box center [52, 70] width 65 height 8
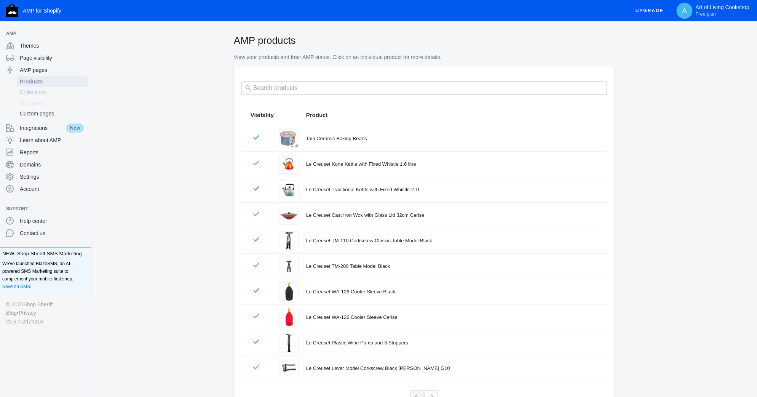
click at [31, 82] on span "Products" at bounding box center [52, 82] width 65 height 8
click at [32, 46] on span "Themes" at bounding box center [52, 46] width 65 height 8
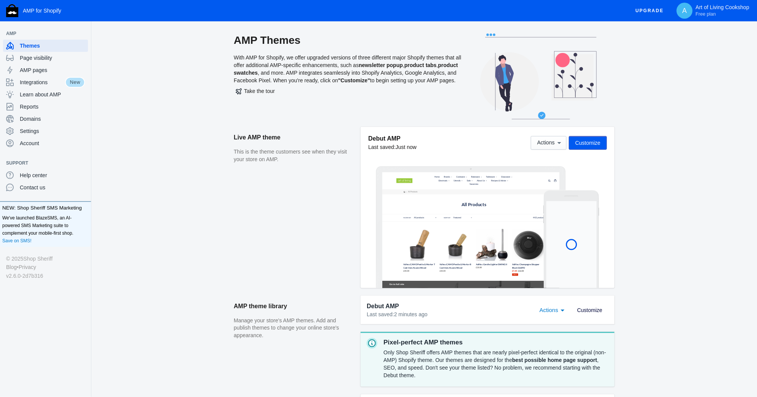
click at [586, 309] on span "Customize" at bounding box center [590, 310] width 25 height 6
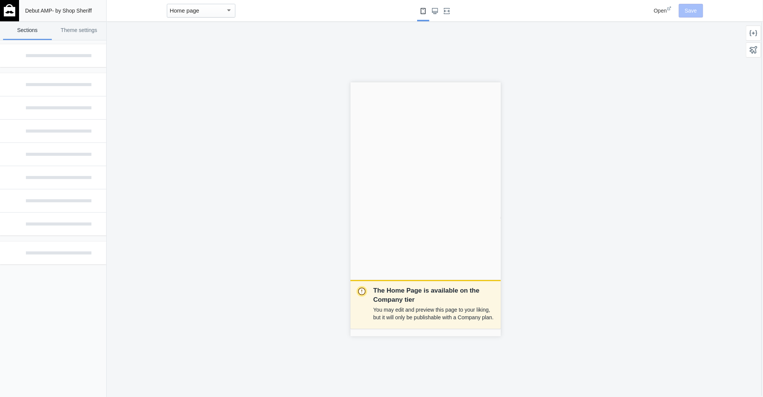
click at [203, 12] on div "Home page" at bounding box center [198, 10] width 56 height 9
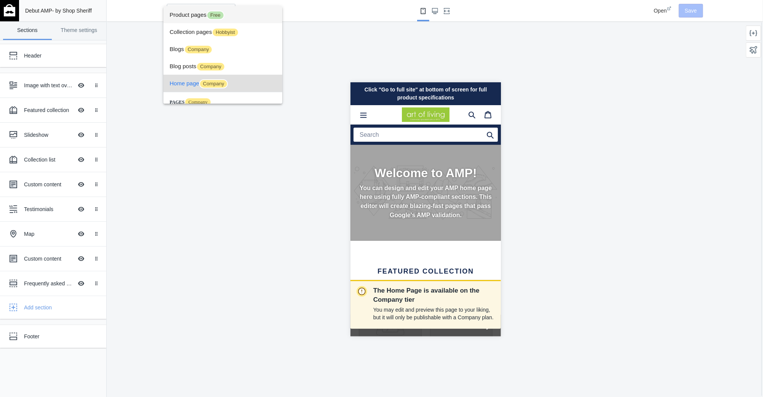
click at [205, 15] on span "Product pages Free" at bounding box center [223, 14] width 107 height 17
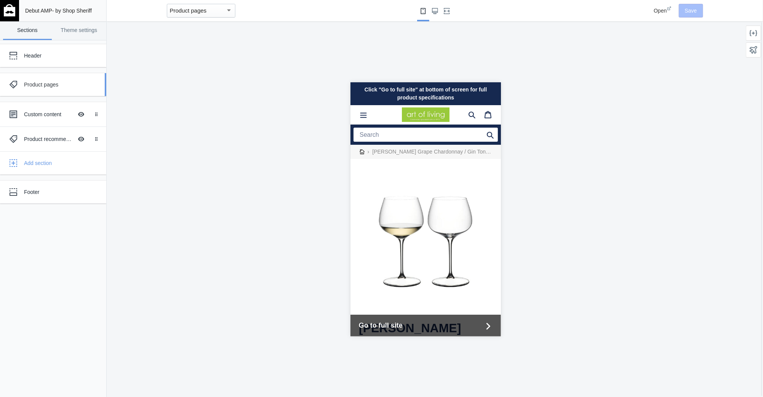
click at [35, 86] on div "Product pages" at bounding box center [57, 85] width 66 height 8
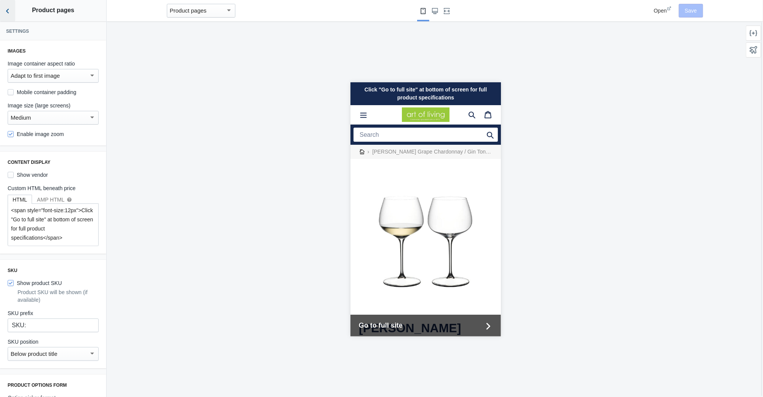
click at [4, 11] on icon "Back to sections" at bounding box center [8, 11] width 8 height 8
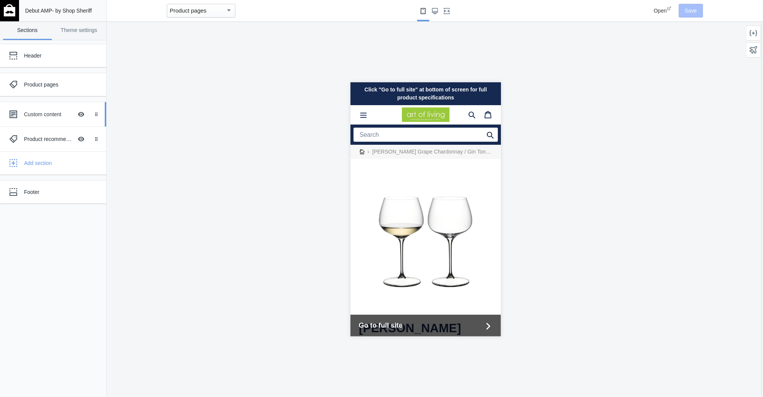
click at [51, 115] on div "Custom content" at bounding box center [48, 114] width 49 height 8
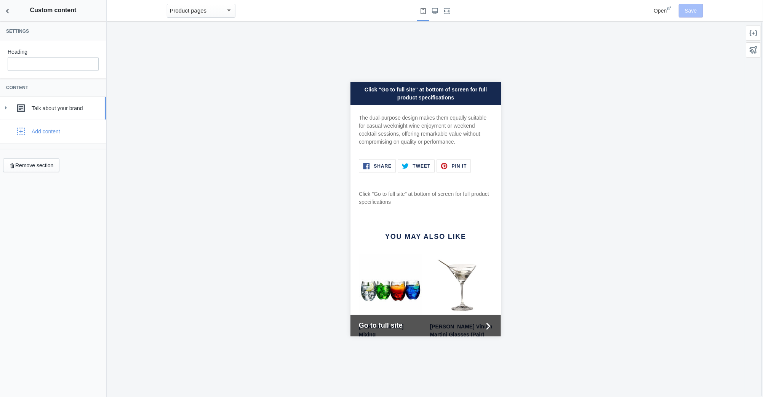
scroll to position [625, 0]
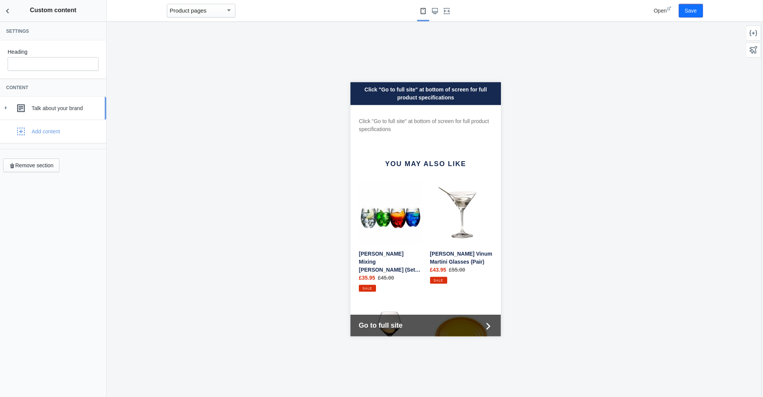
click at [54, 107] on div "Talk about your brand" at bounding box center [66, 108] width 69 height 8
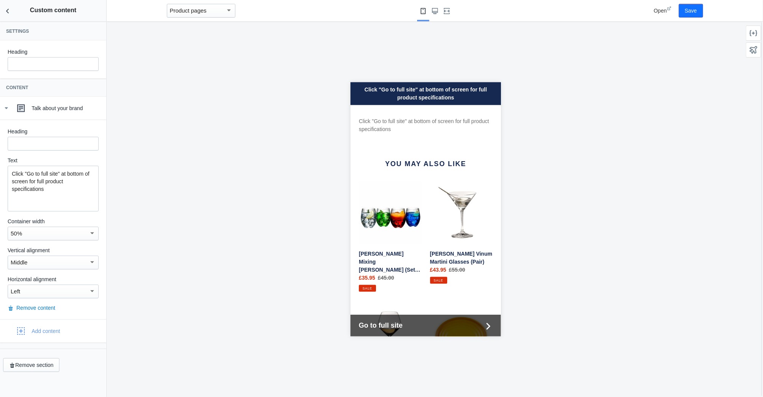
click at [68, 185] on p "Click "Go to full site" at bottom of screen for full product specifications" at bounding box center [53, 181] width 83 height 23
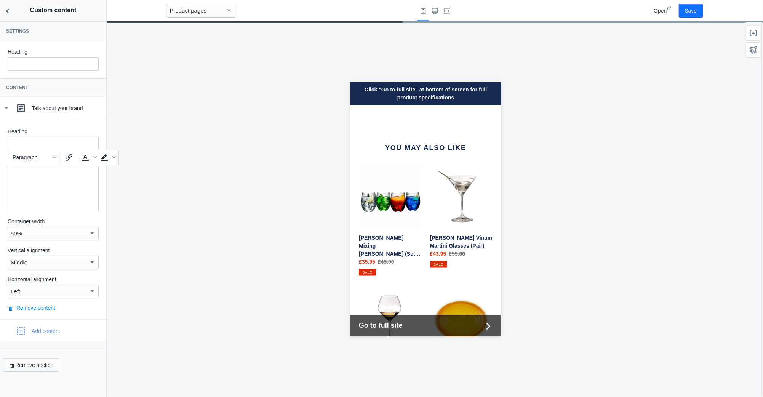
scroll to position [626, 0]
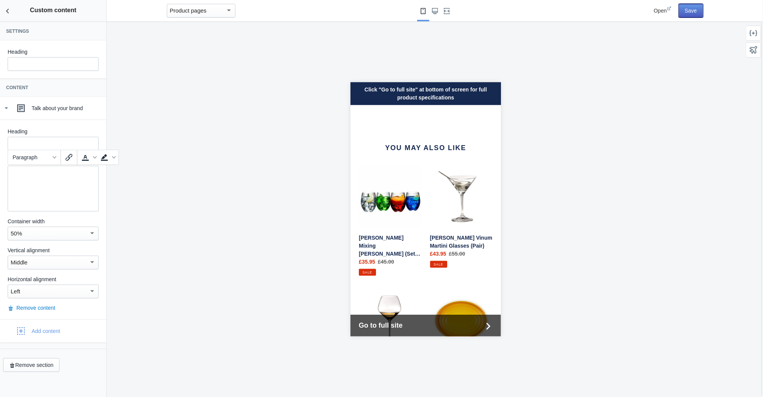
click at [692, 12] on button "Save" at bounding box center [691, 11] width 24 height 14
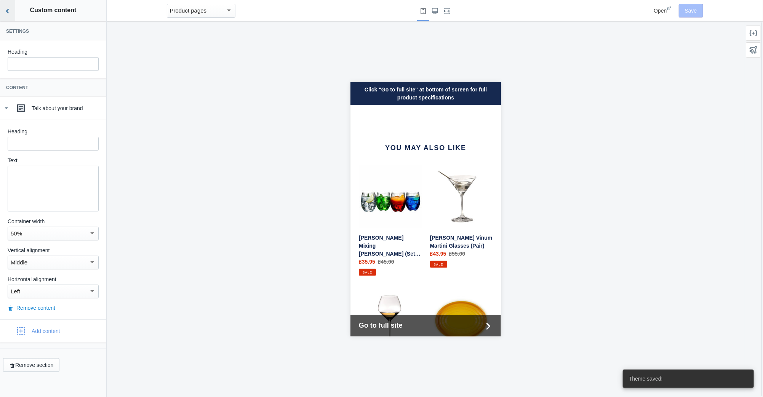
click at [10, 14] on icon "Back to sections" at bounding box center [8, 11] width 8 height 8
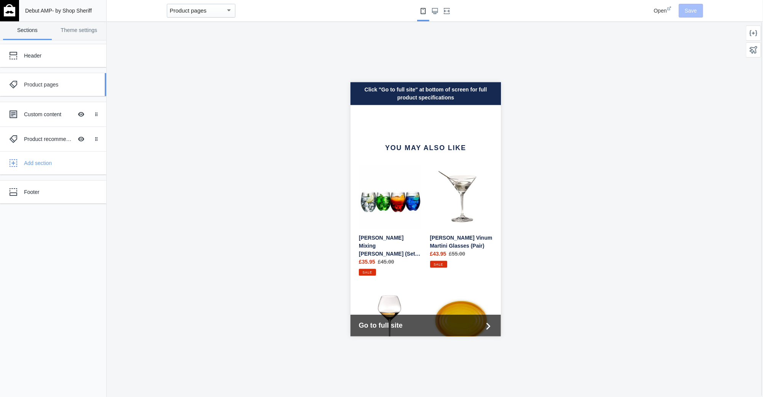
click at [46, 83] on div "Product pages" at bounding box center [57, 85] width 66 height 8
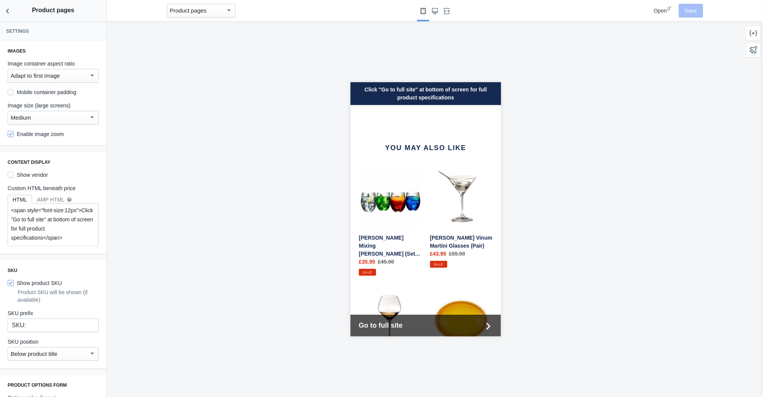
click at [268, 48] on div at bounding box center [426, 209] width 638 height 376
click at [8, 12] on use "Back to sections" at bounding box center [7, 11] width 3 height 5
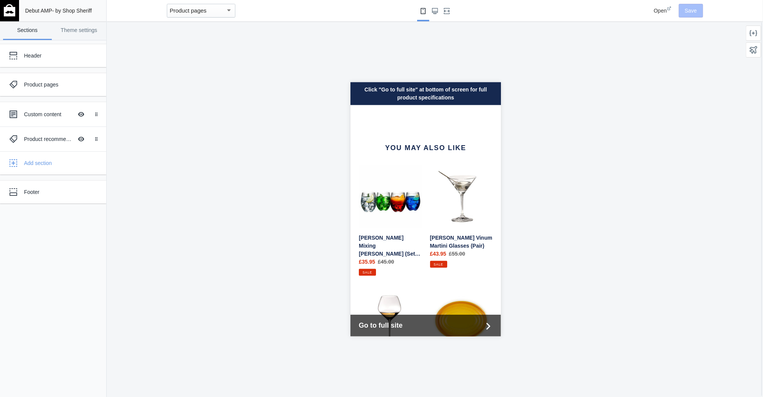
click at [9, 12] on img at bounding box center [9, 10] width 11 height 12
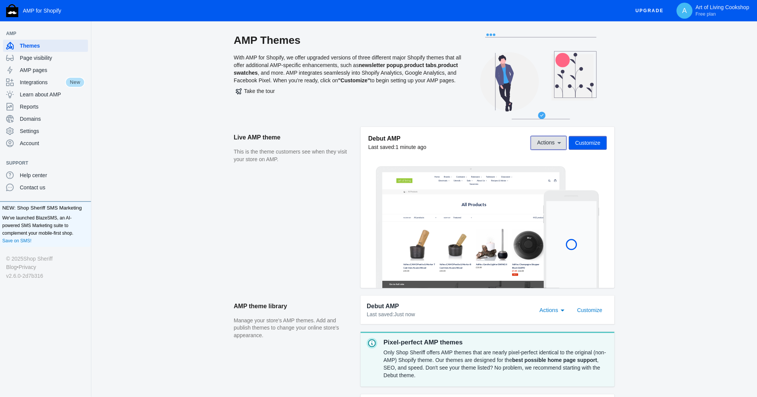
click at [550, 142] on span "Actions" at bounding box center [547, 143] width 18 height 6
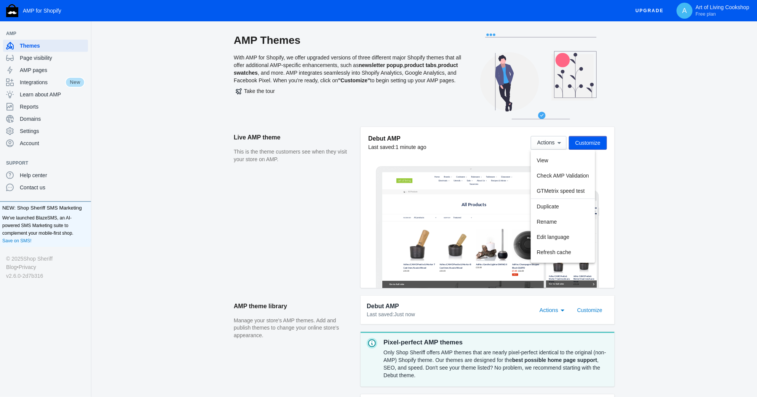
click at [621, 172] on div at bounding box center [378, 198] width 757 height 397
click at [562, 307] on div "Actions" at bounding box center [563, 309] width 7 height 9
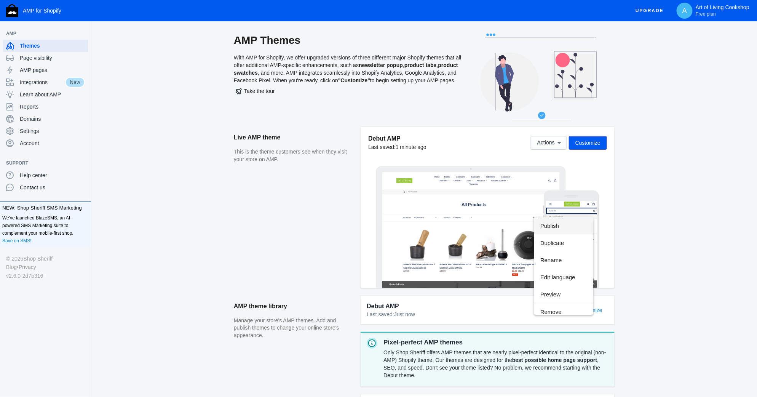
click at [560, 229] on span "Publish" at bounding box center [564, 225] width 47 height 17
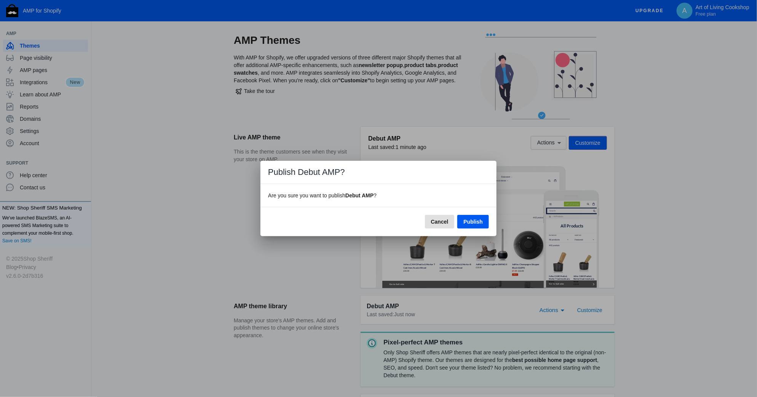
click at [477, 225] on button "Publish" at bounding box center [474, 222] width 32 height 14
